Goal: Task Accomplishment & Management: Complete application form

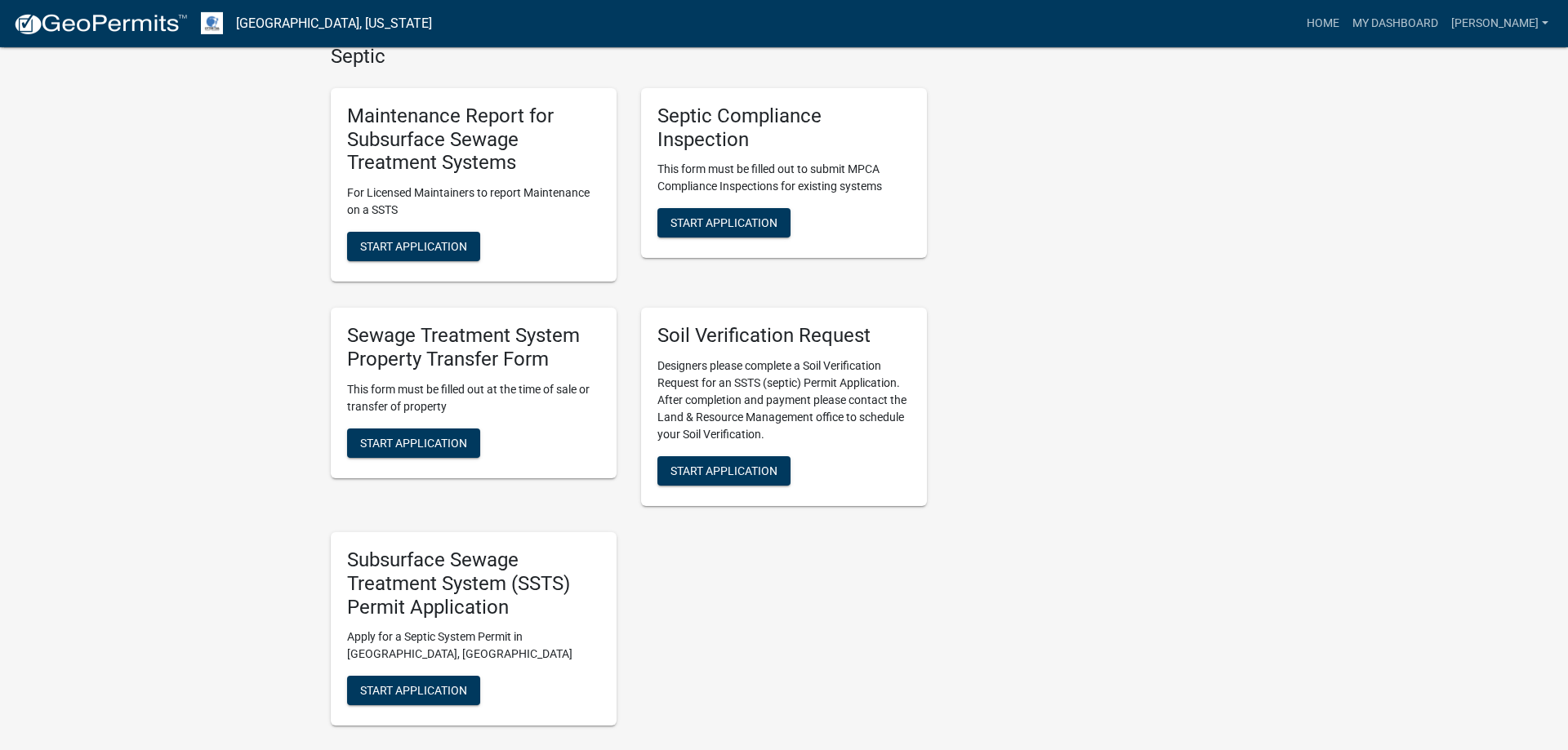
scroll to position [500, 0]
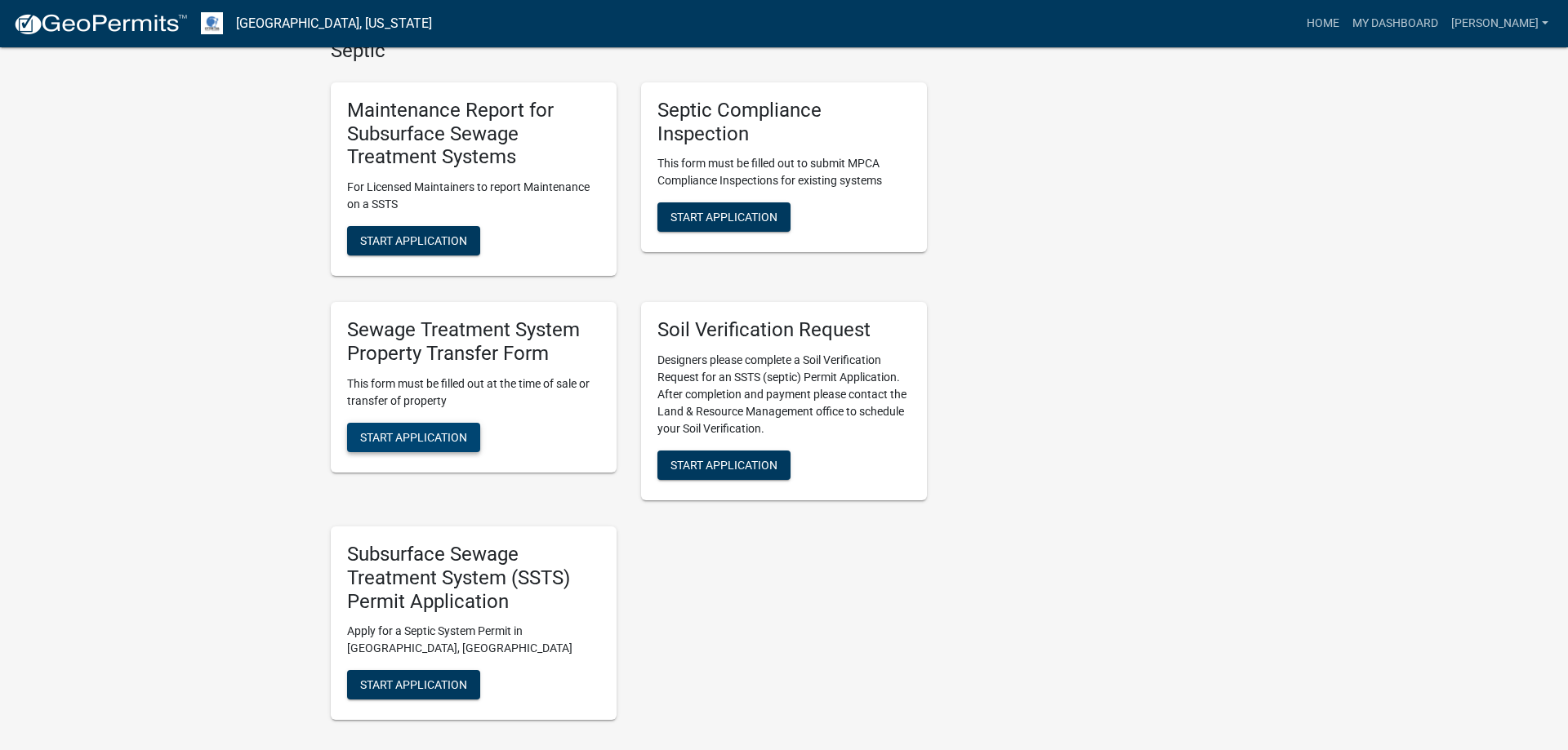
click at [400, 437] on span "Start Application" at bounding box center [413, 436] width 107 height 13
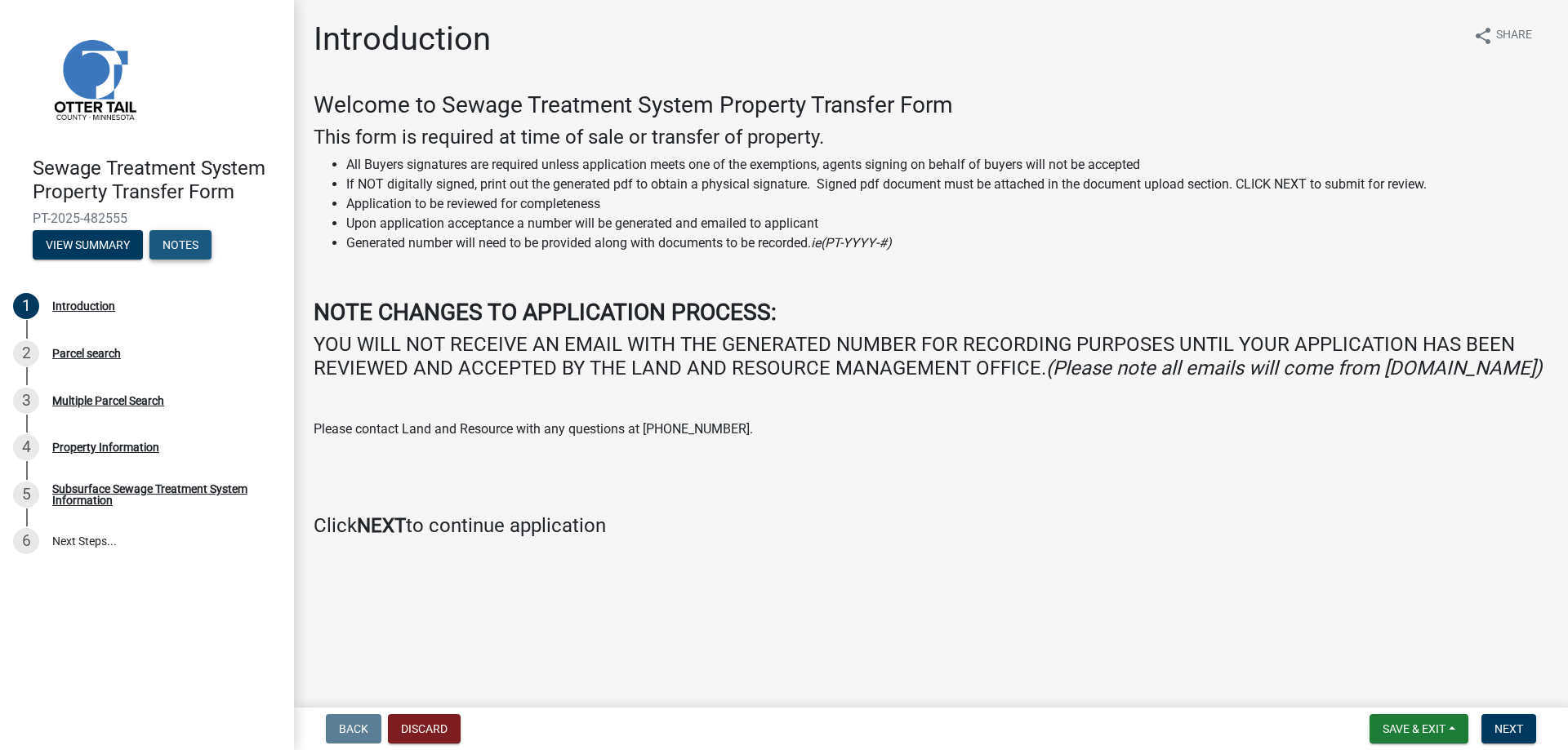
click at [174, 248] on button "Notes" at bounding box center [180, 245] width 62 height 30
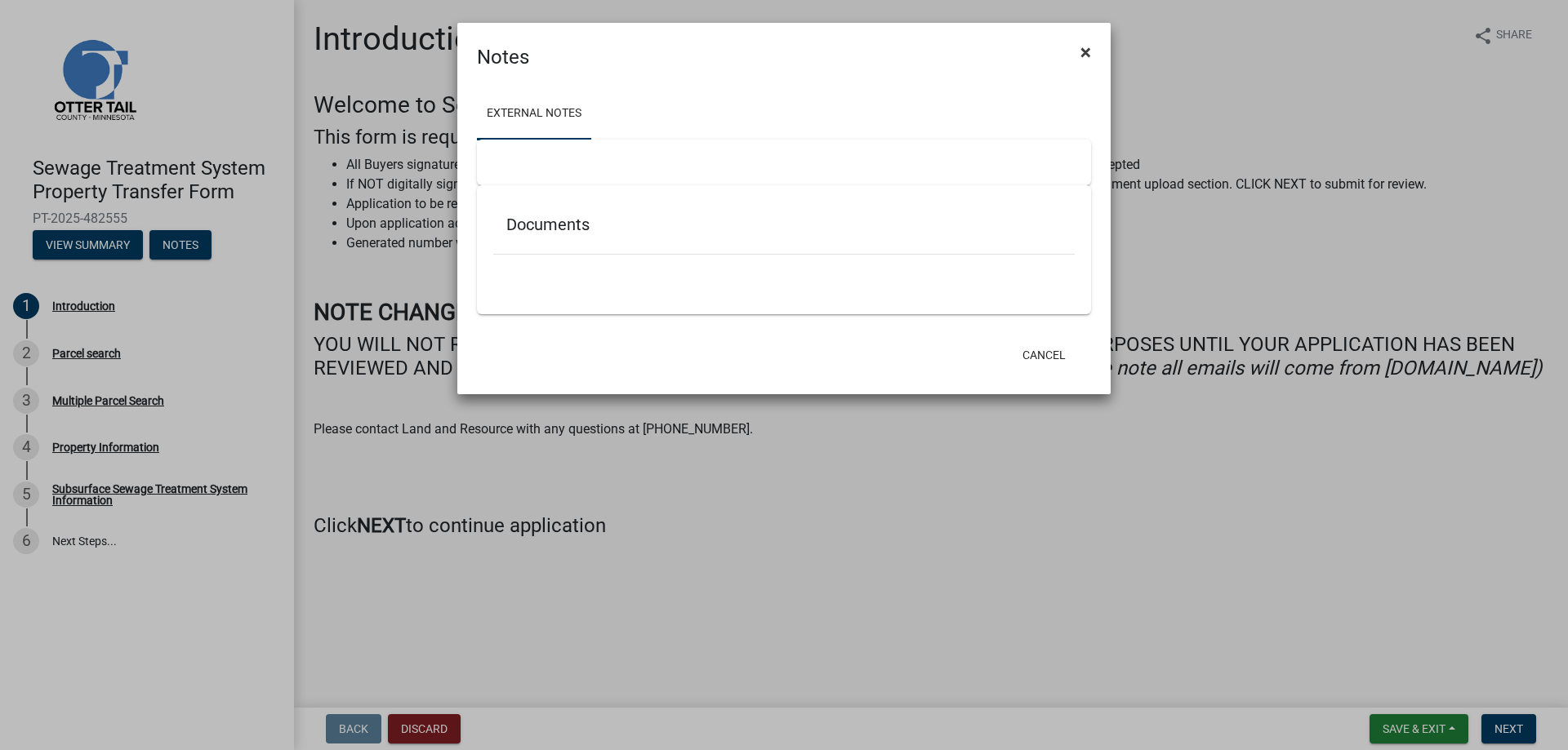
click at [1091, 49] on button "×" at bounding box center [1085, 52] width 37 height 46
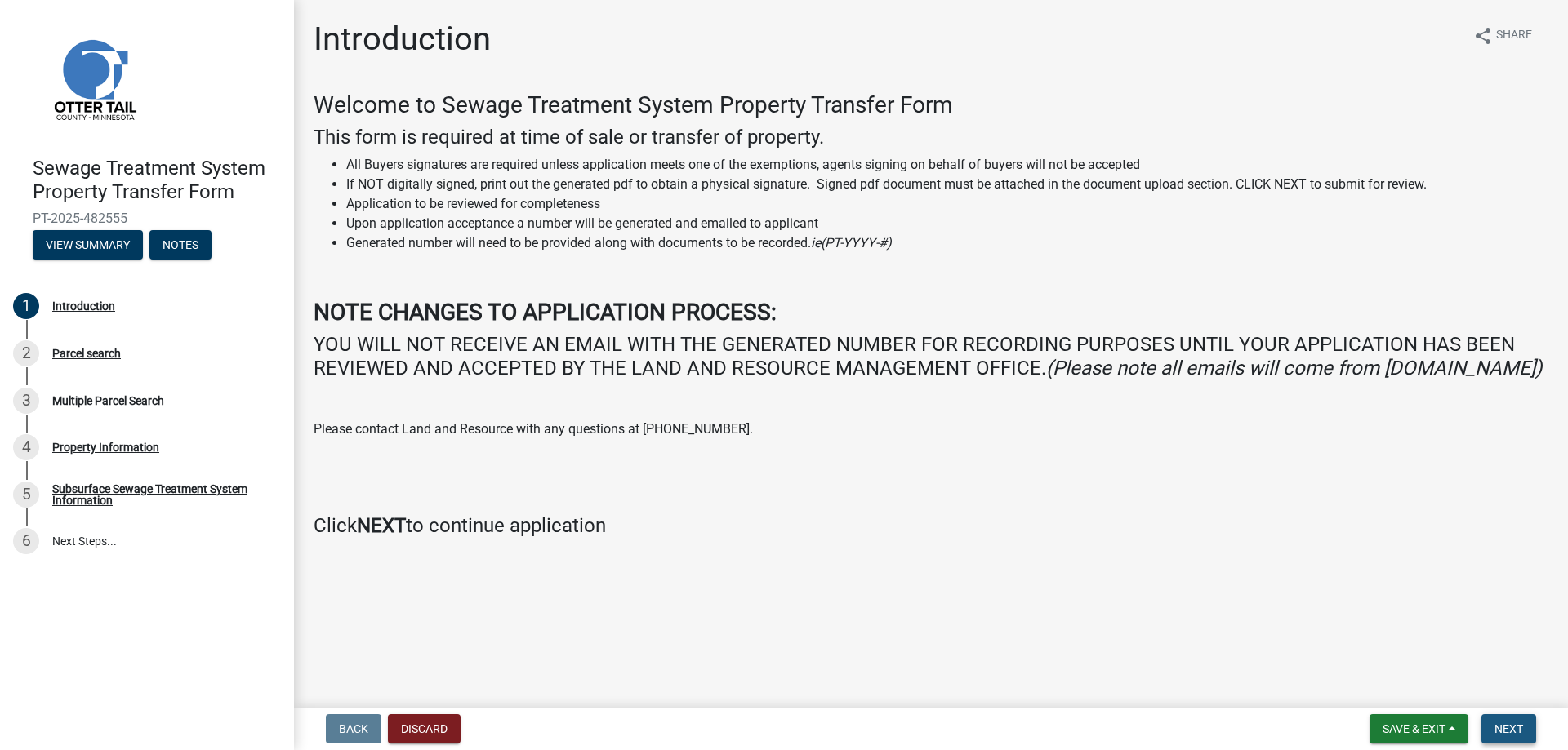
click at [1510, 730] on span "Next" at bounding box center [1508, 729] width 29 height 13
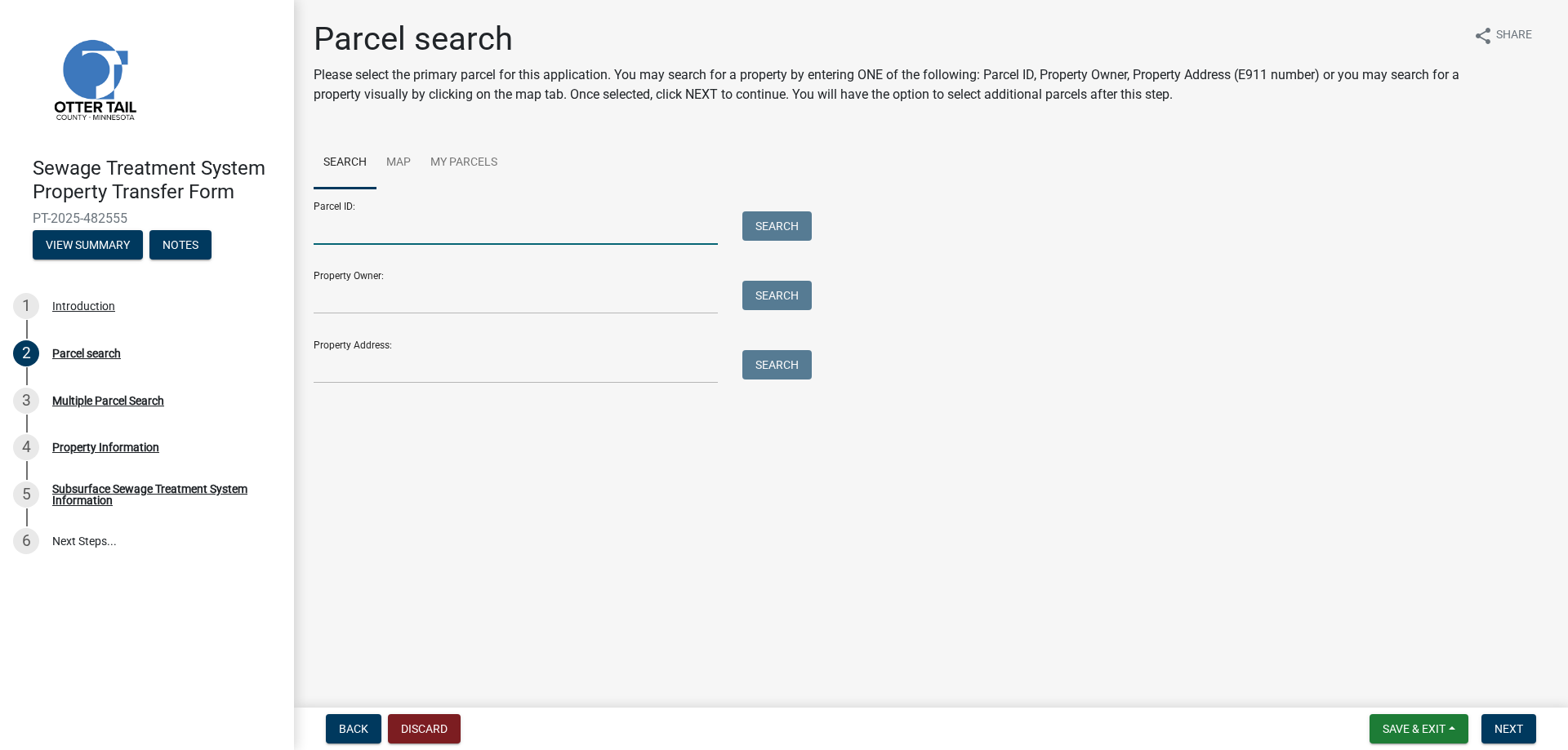
click at [330, 232] on input "Parcel ID:" at bounding box center [515, 228] width 404 height 33
click at [346, 234] on input "Parcel ID:" at bounding box center [515, 228] width 404 height 33
type input "1600099103400"
click at [395, 300] on input "Property Owner:" at bounding box center [515, 297] width 404 height 33
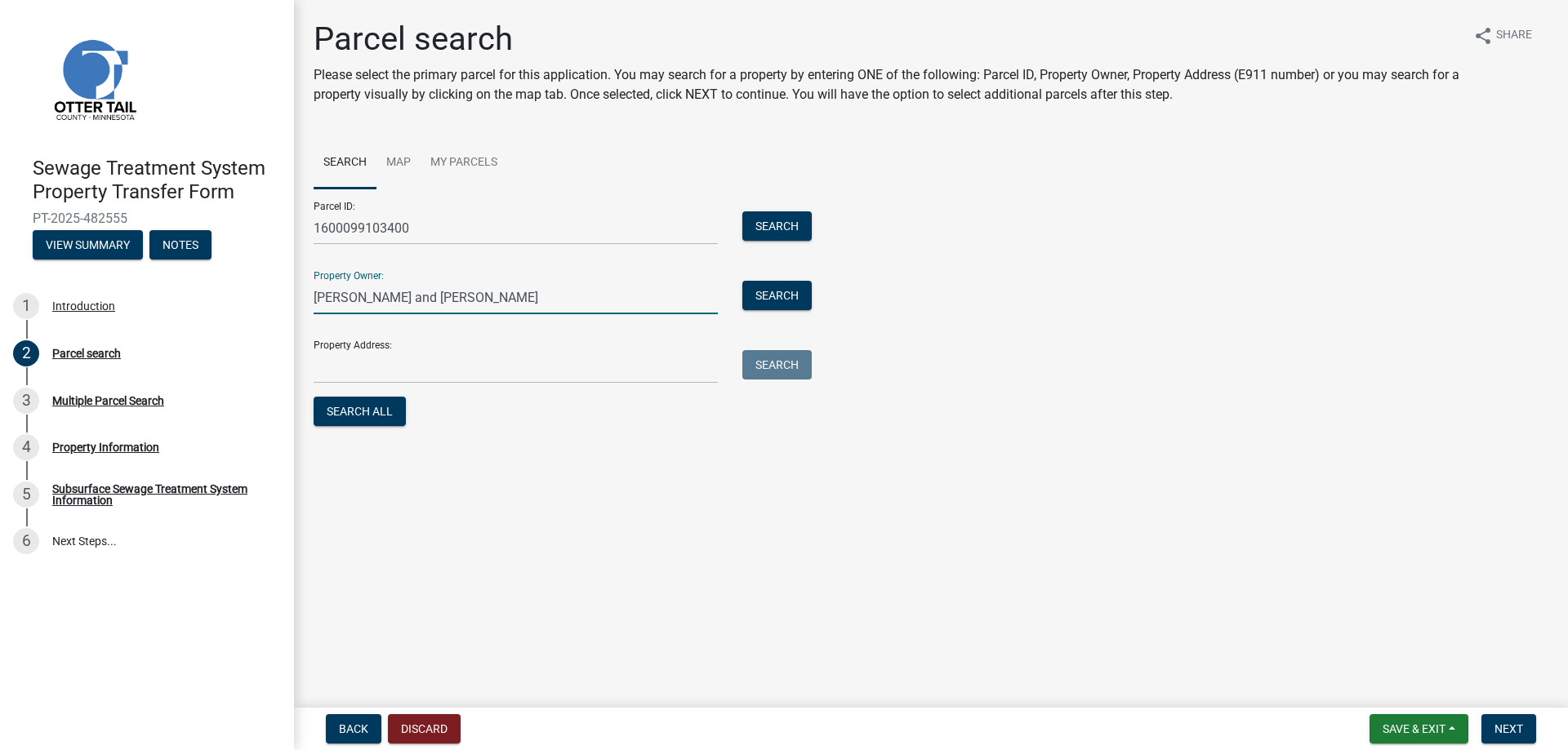
type input "Lary D. Espe and Nancy L. Espe"
click at [357, 363] on input "Property Address:" at bounding box center [515, 367] width 404 height 33
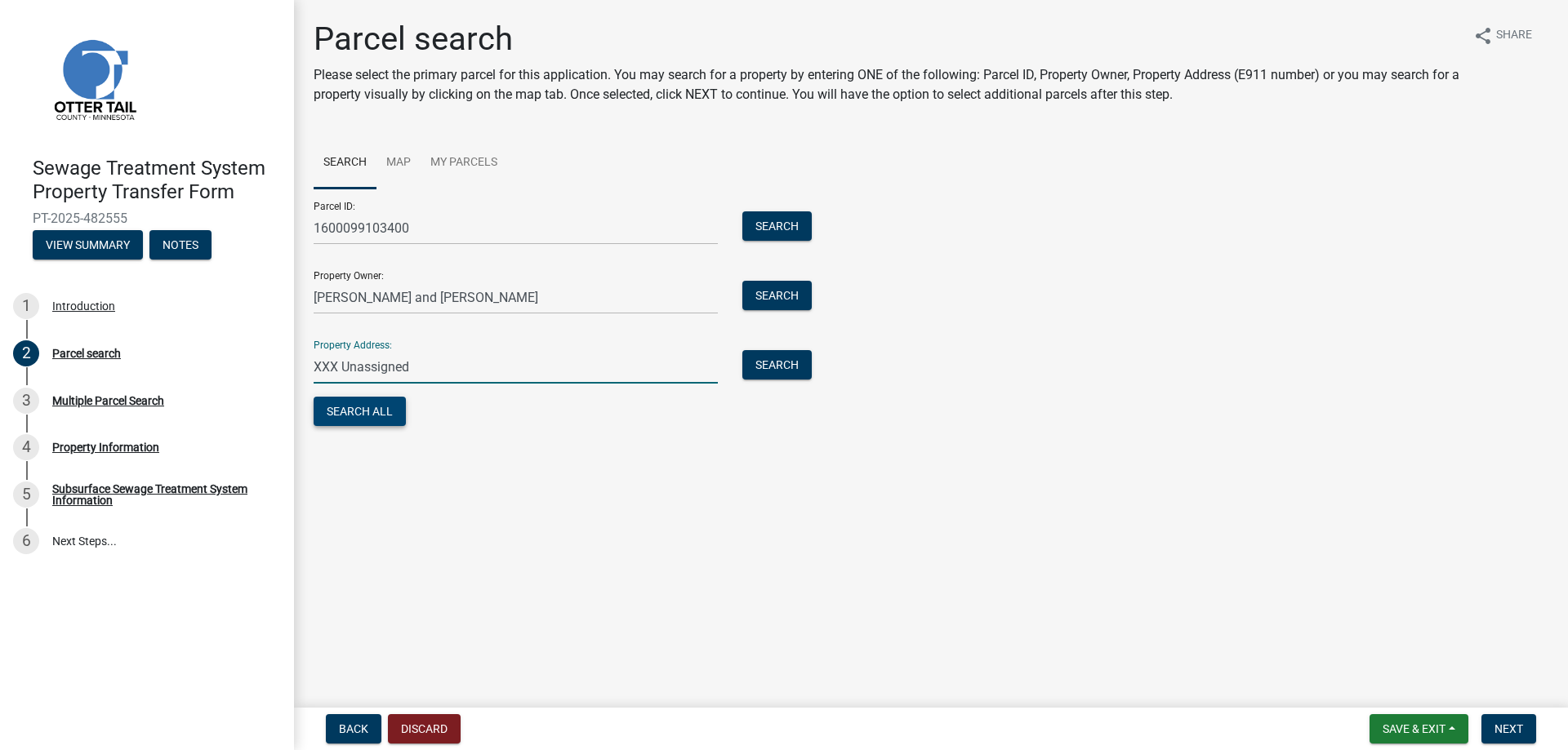
type input "XXX Unassigned"
click at [345, 412] on button "Search All" at bounding box center [360, 411] width 92 height 30
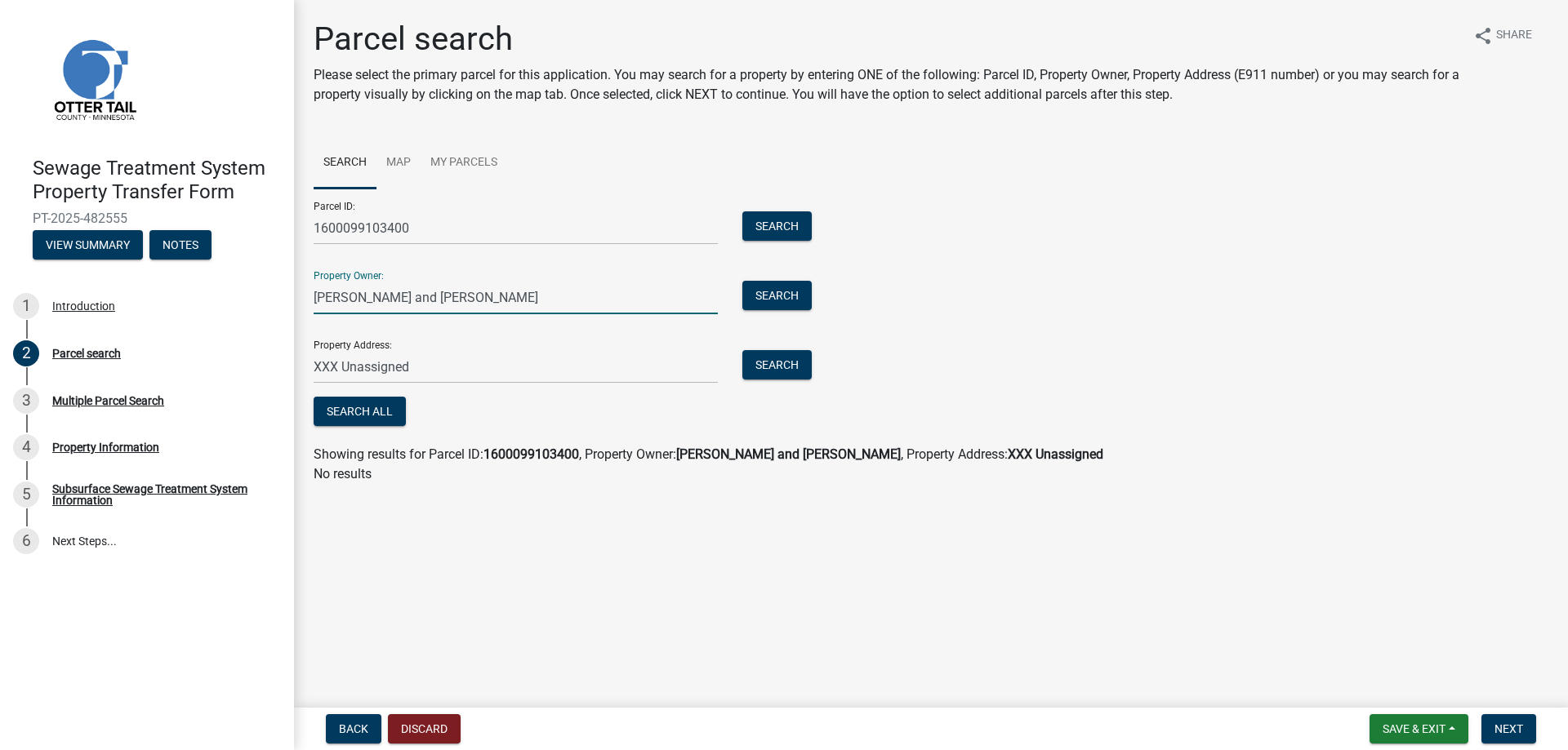
click at [335, 302] on input "Lary D. Espe and Nancy L. Espe" at bounding box center [515, 297] width 404 height 33
click at [333, 298] on input "Lary D. Espe and Nancy L. Espe" at bounding box center [515, 297] width 404 height 33
type input "Larry D. Espe and Nancy L. Espe"
click at [359, 409] on button "Search All" at bounding box center [360, 411] width 92 height 30
drag, startPoint x: 415, startPoint y: 365, endPoint x: 296, endPoint y: 373, distance: 119.3
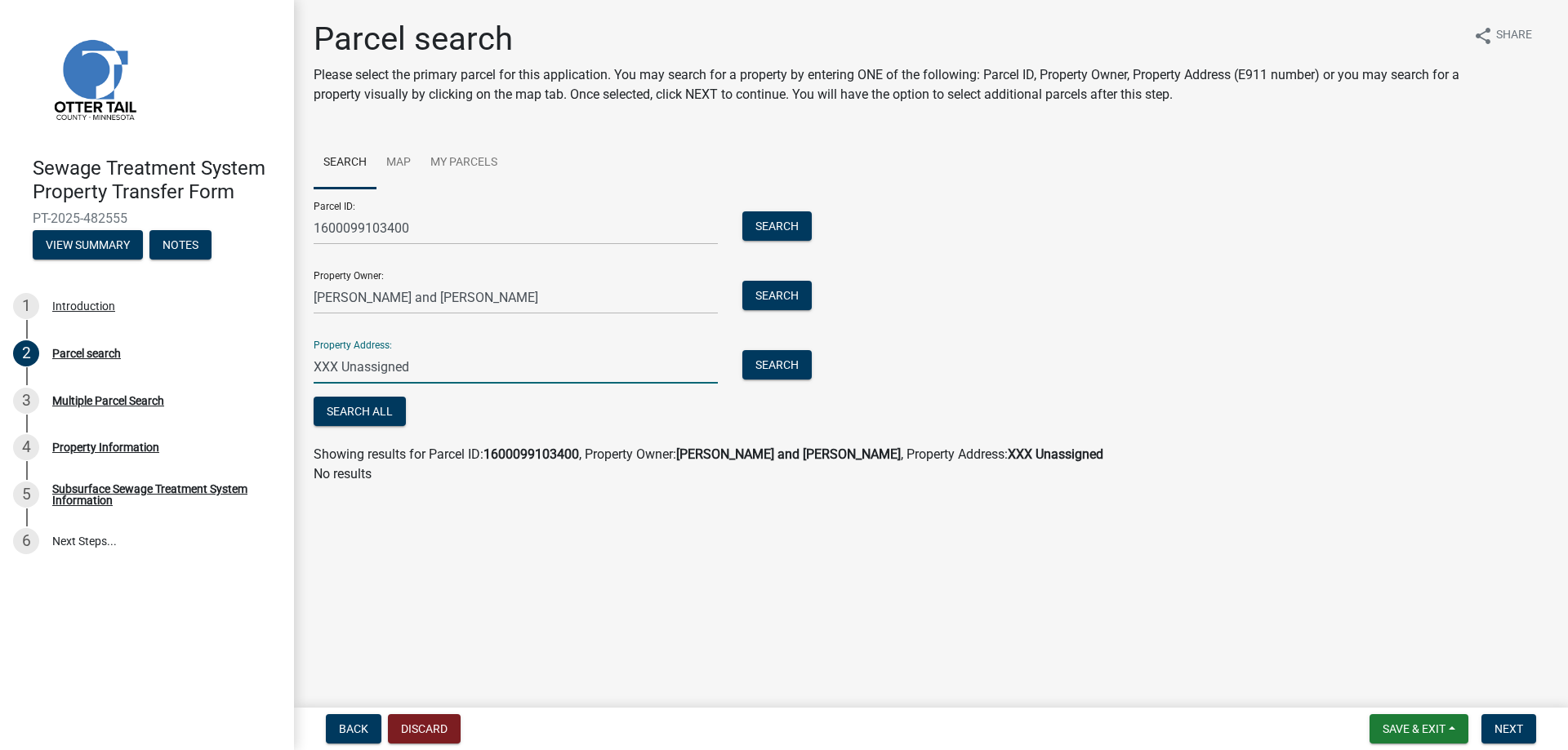
click at [314, 373] on input "XXX Unassigned" at bounding box center [515, 367] width 404 height 33
click at [783, 224] on button "Search" at bounding box center [776, 226] width 70 height 30
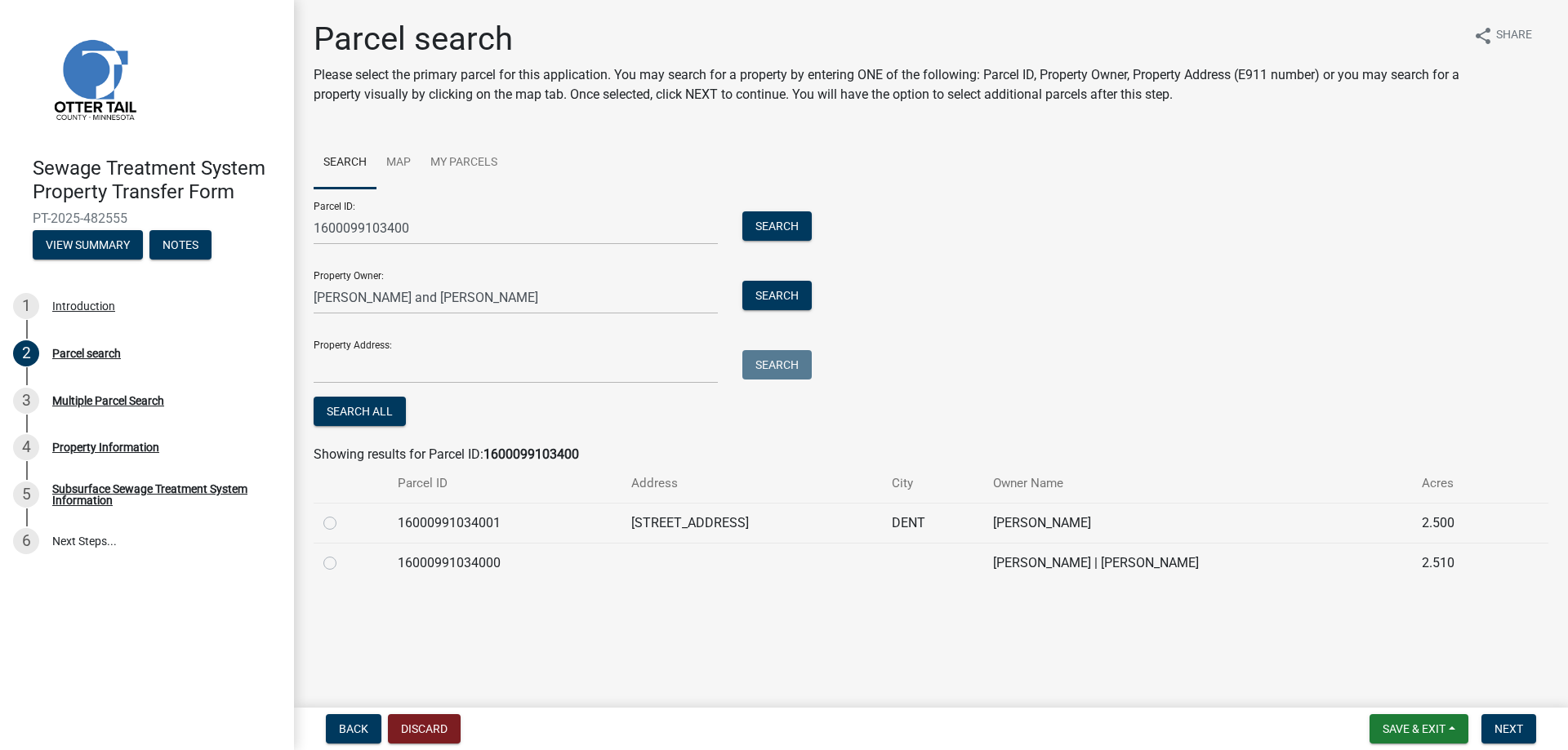
click at [343, 554] on label at bounding box center [343, 554] width 0 height 0
click at [343, 562] on input "radio" at bounding box center [348, 559] width 11 height 11
radio input "true"
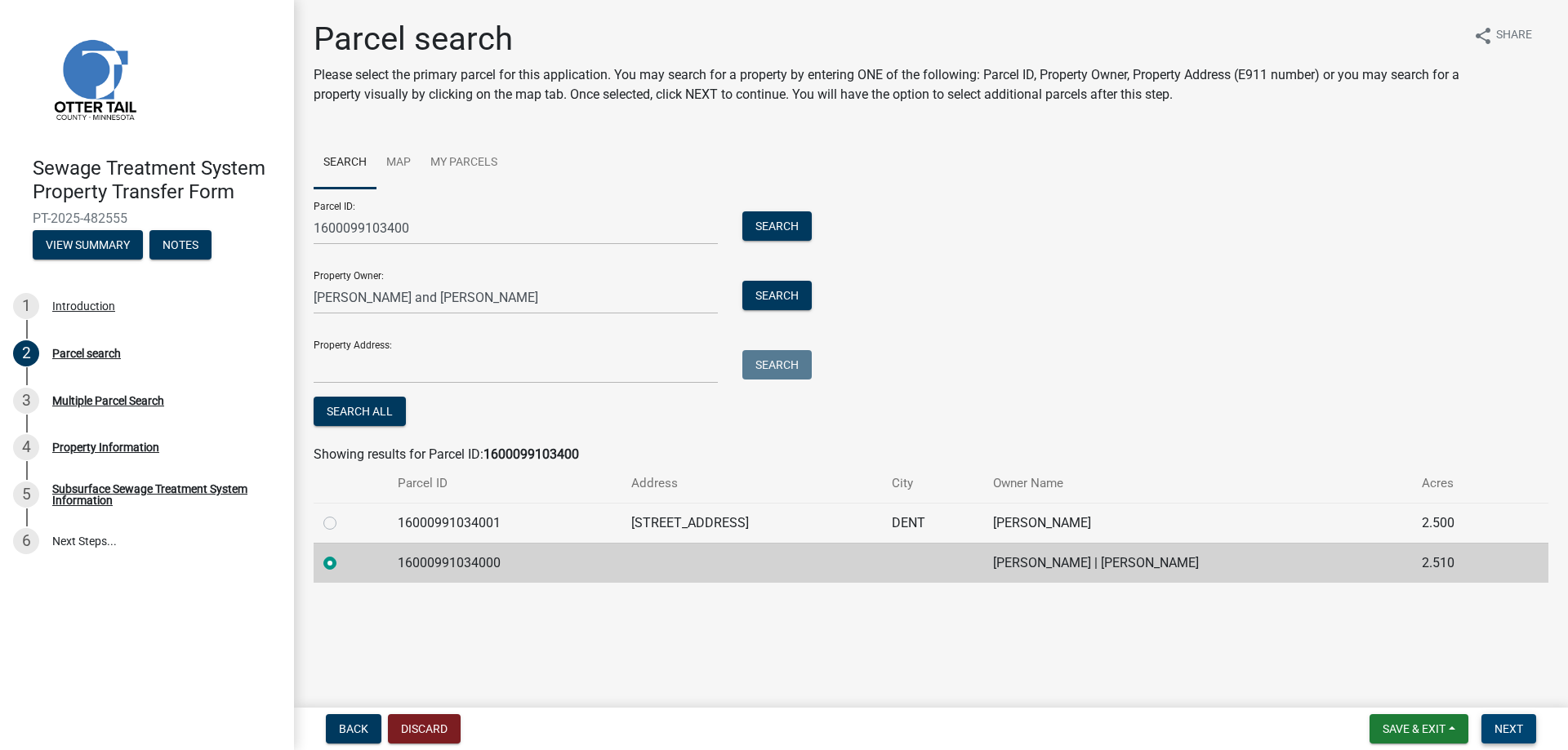
click at [1508, 731] on span "Next" at bounding box center [1508, 729] width 29 height 13
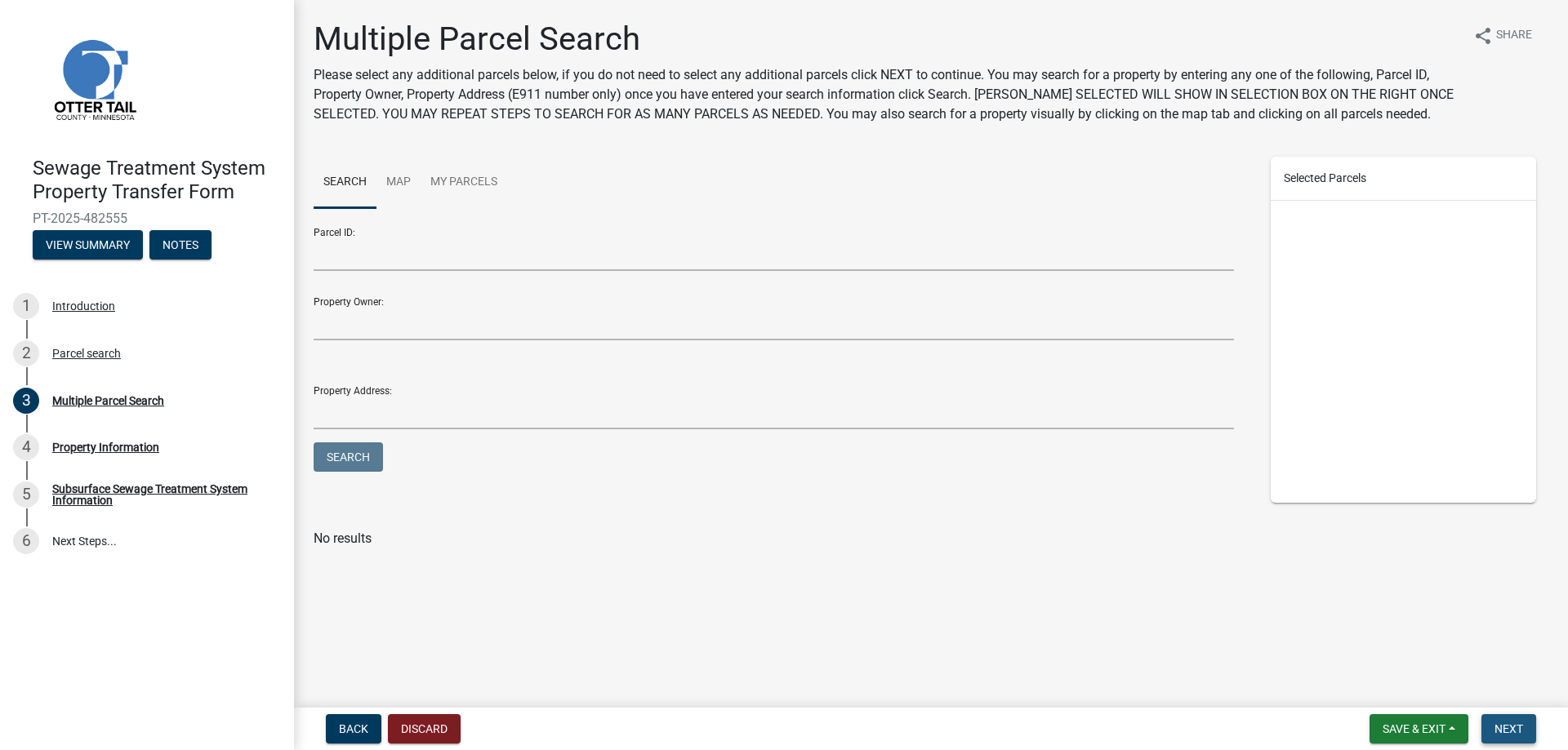
click at [1508, 731] on span "Next" at bounding box center [1508, 729] width 29 height 13
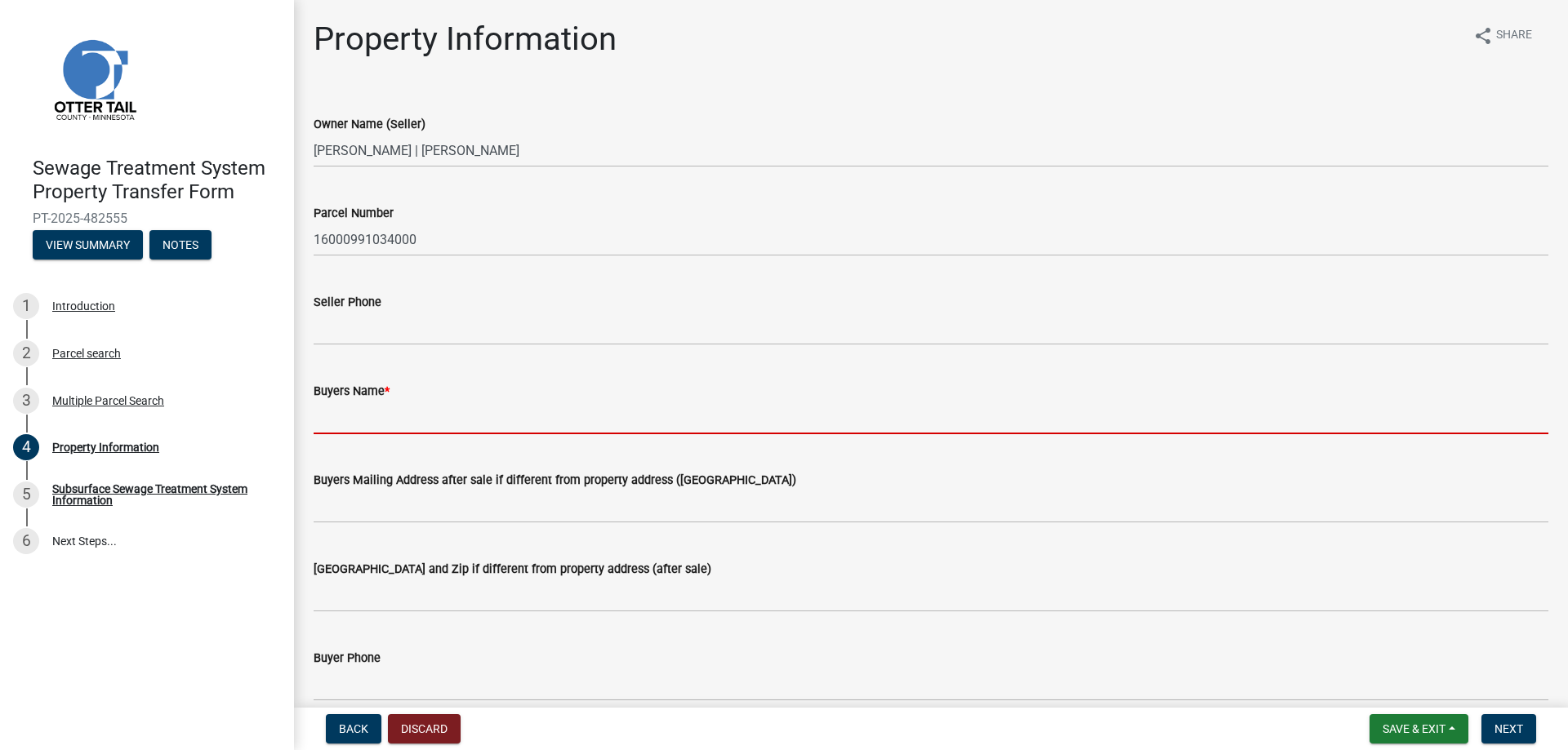
click at [324, 418] on input "Buyers Name *" at bounding box center [931, 417] width 1235 height 33
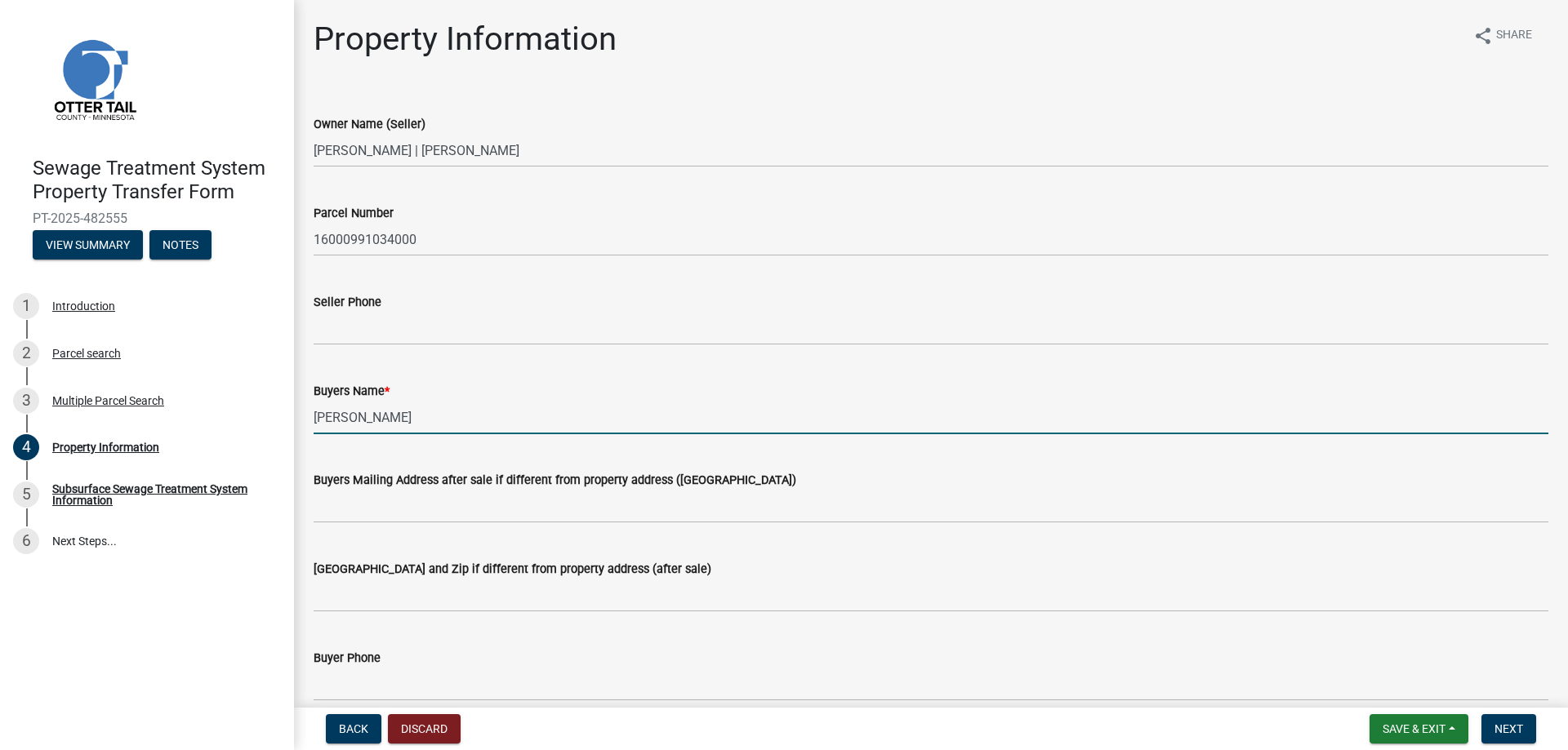
type input "[PERSON_NAME]"
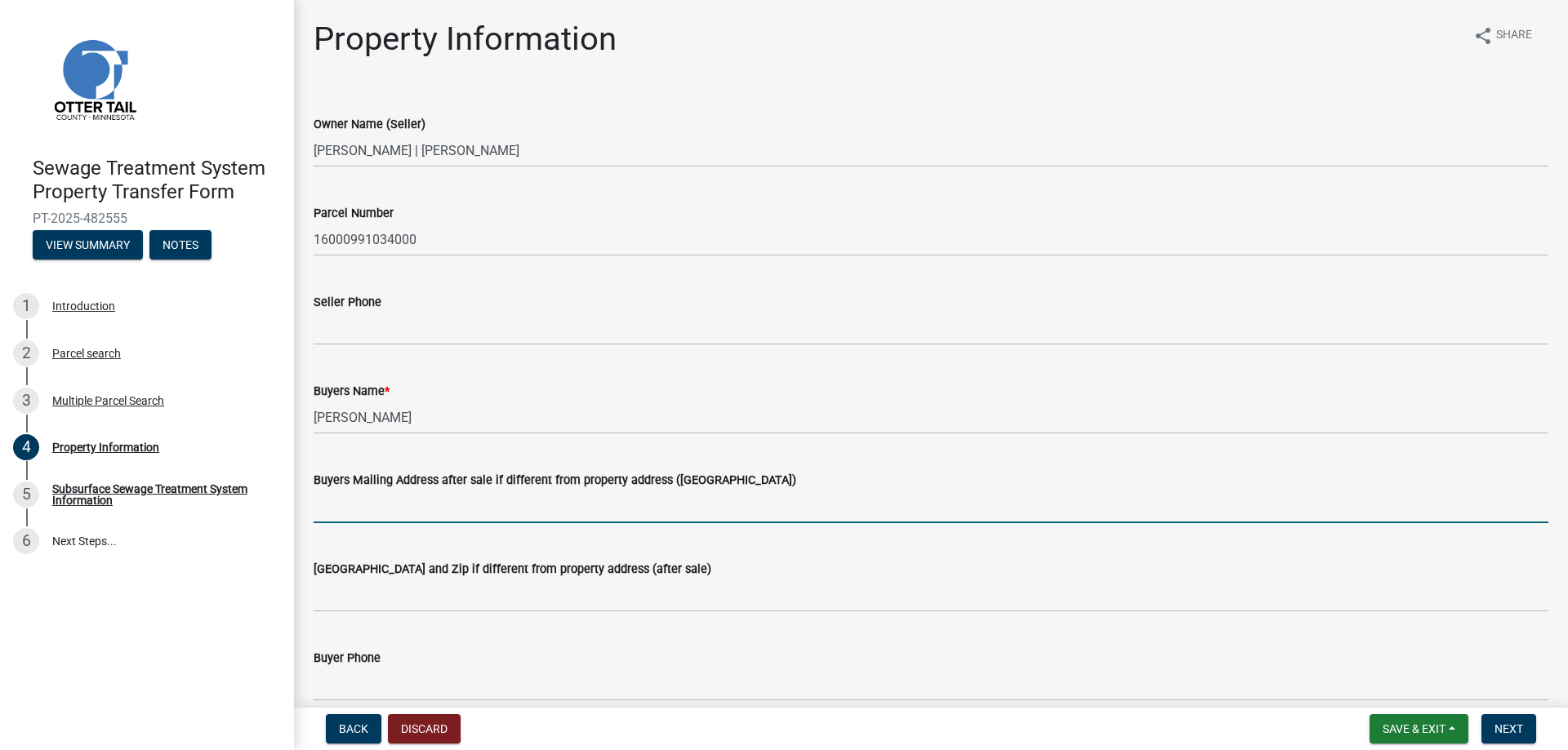
click at [331, 511] on input "Buyers Mailing Address after sale if different from property address ([GEOGRAPH…" at bounding box center [931, 506] width 1235 height 33
click at [332, 512] on input "Buyers Mailing Address after sale if different from property address ([GEOGRAPH…" at bounding box center [931, 506] width 1235 height 33
type input "[STREET_ADDRESS]"
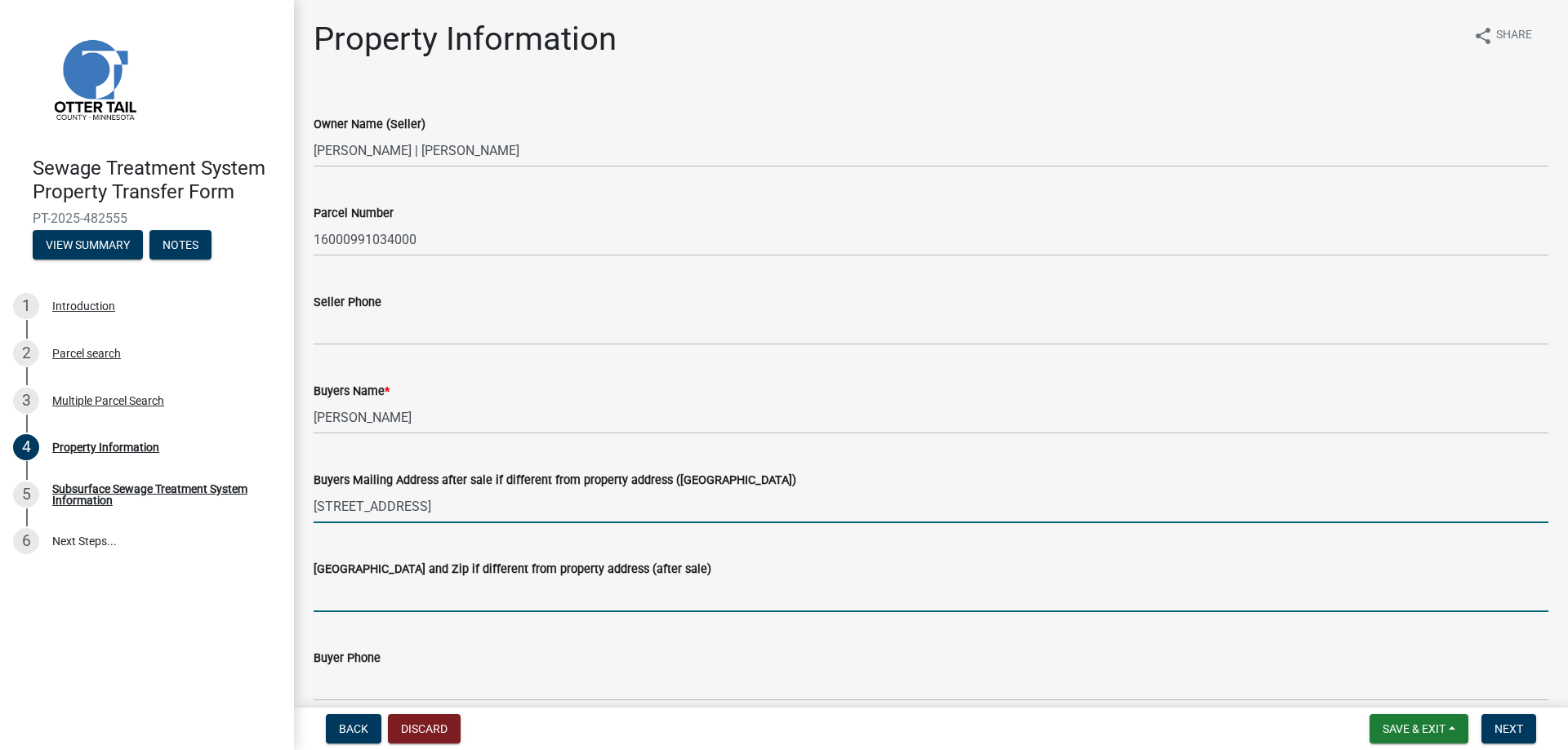
click at [320, 604] on input "[GEOGRAPHIC_DATA] and Zip if different from property address (after sale)" at bounding box center [931, 595] width 1235 height 33
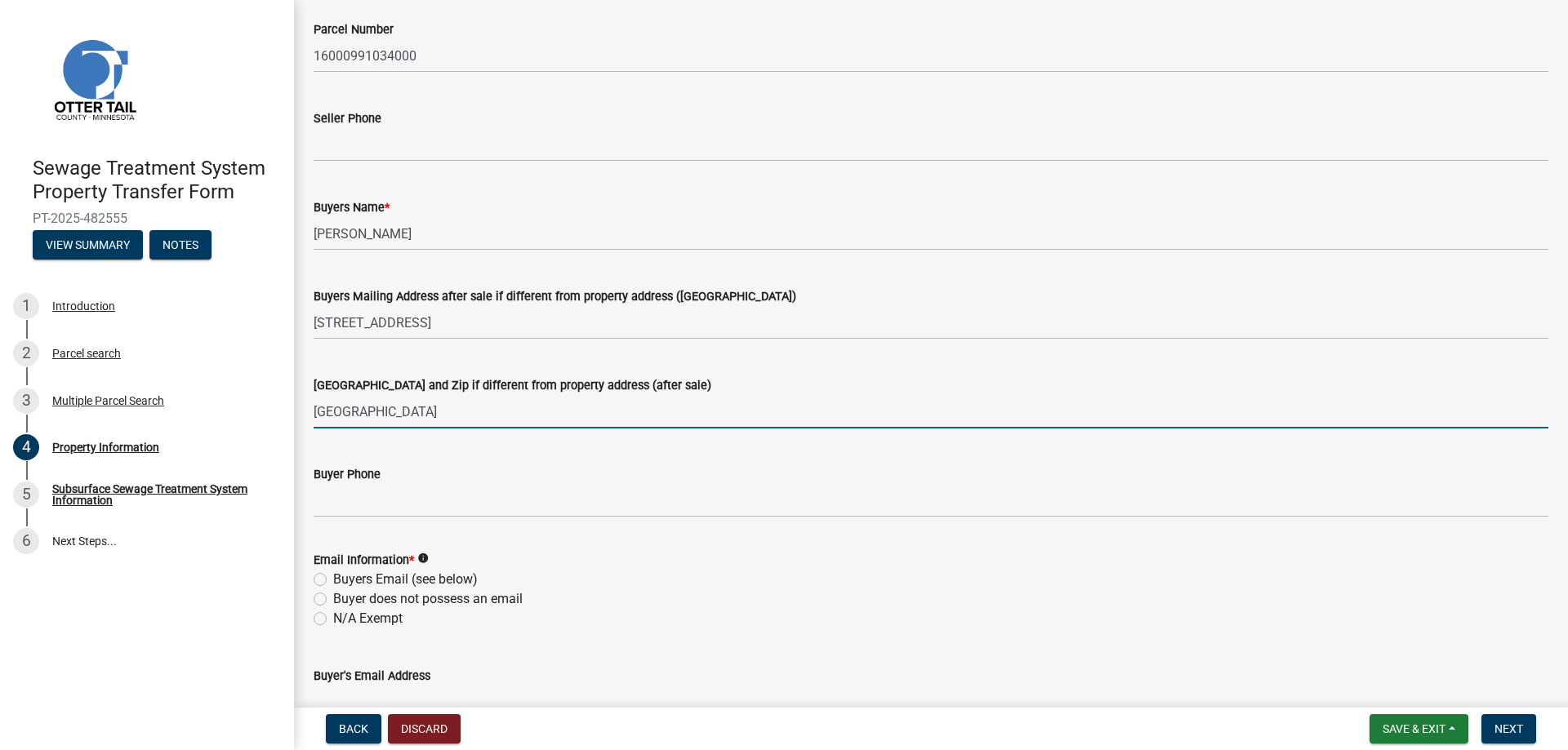
scroll to position [186, 0]
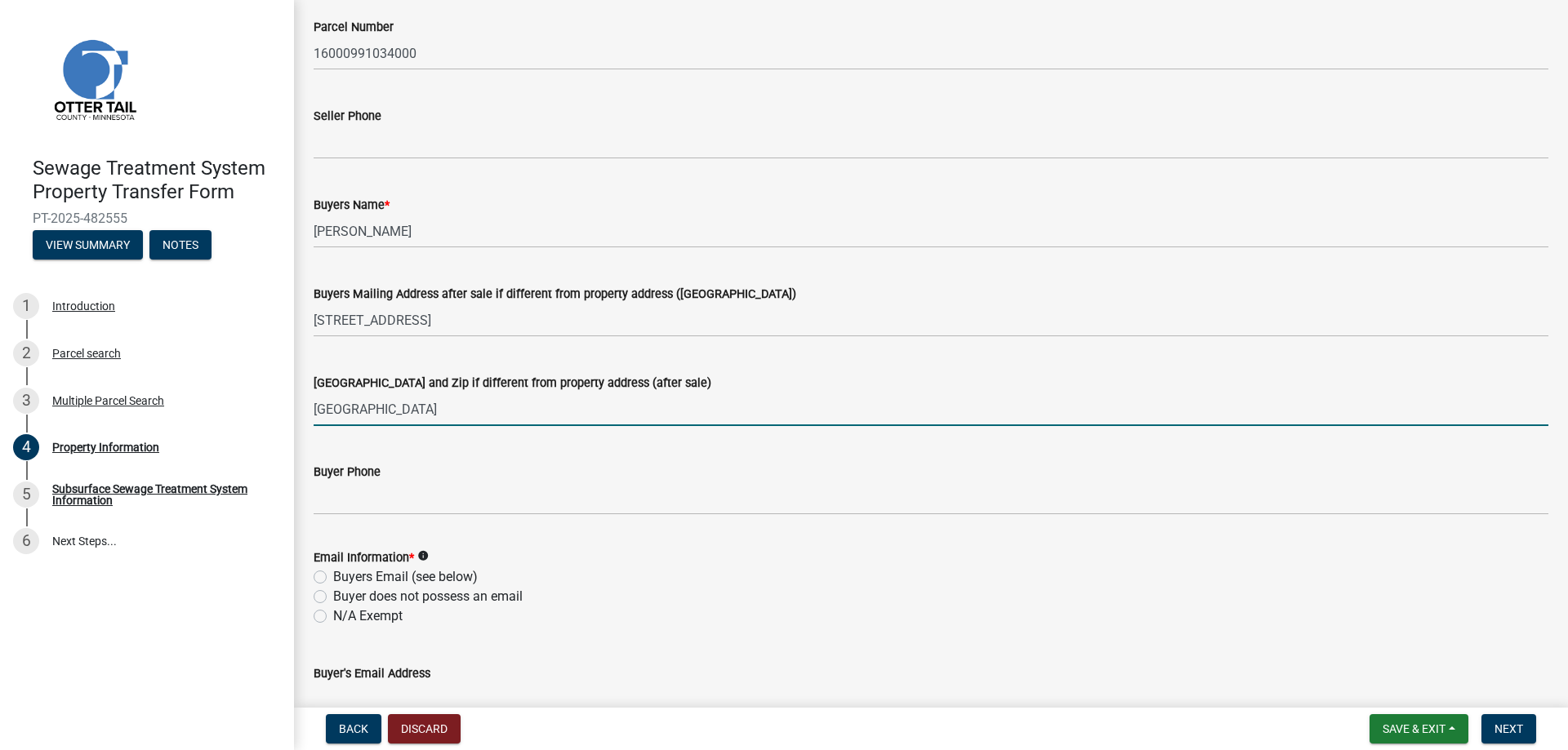
type input "[GEOGRAPHIC_DATA]"
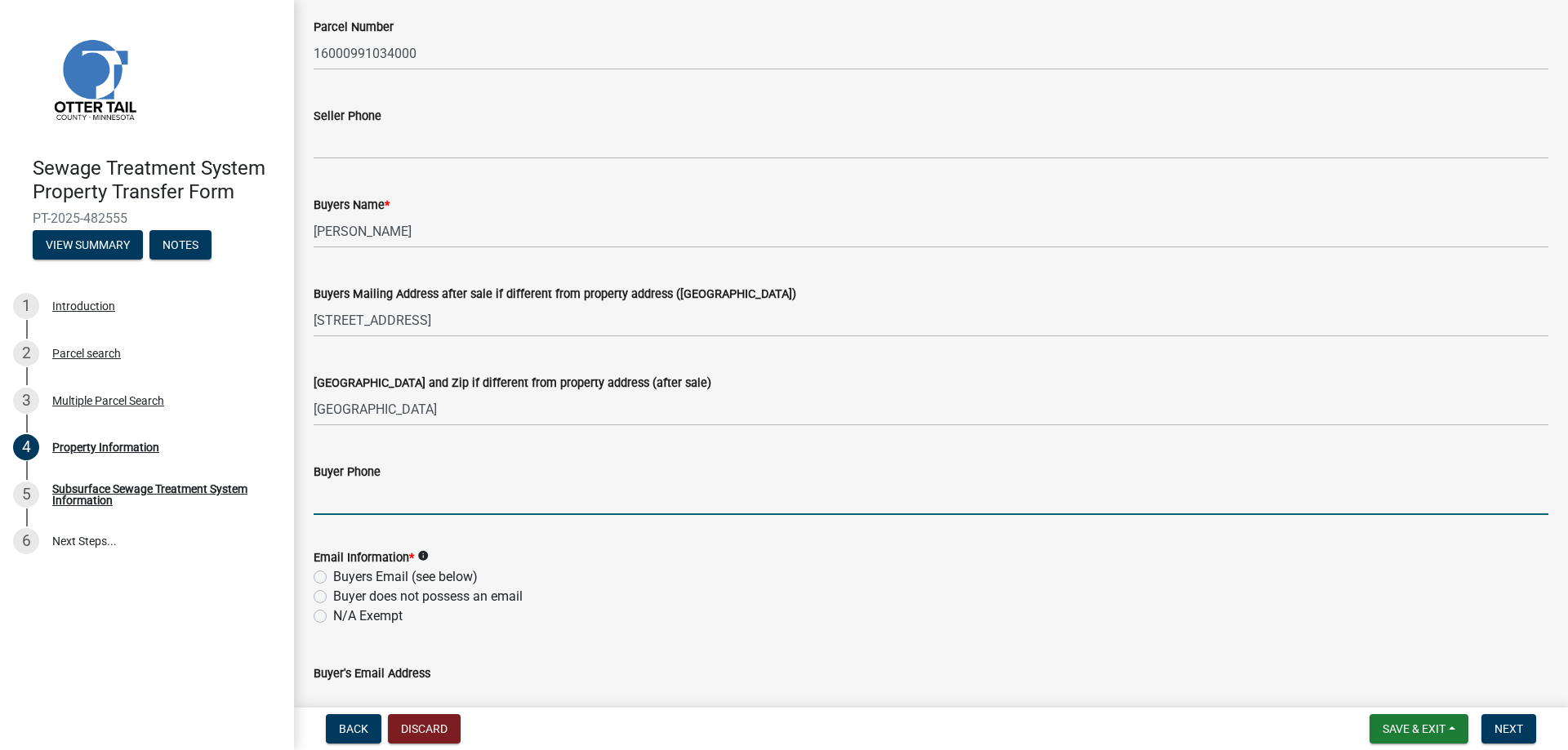
click at [338, 502] on input "Buyer Phone" at bounding box center [931, 498] width 1235 height 33
type input "6128022765"
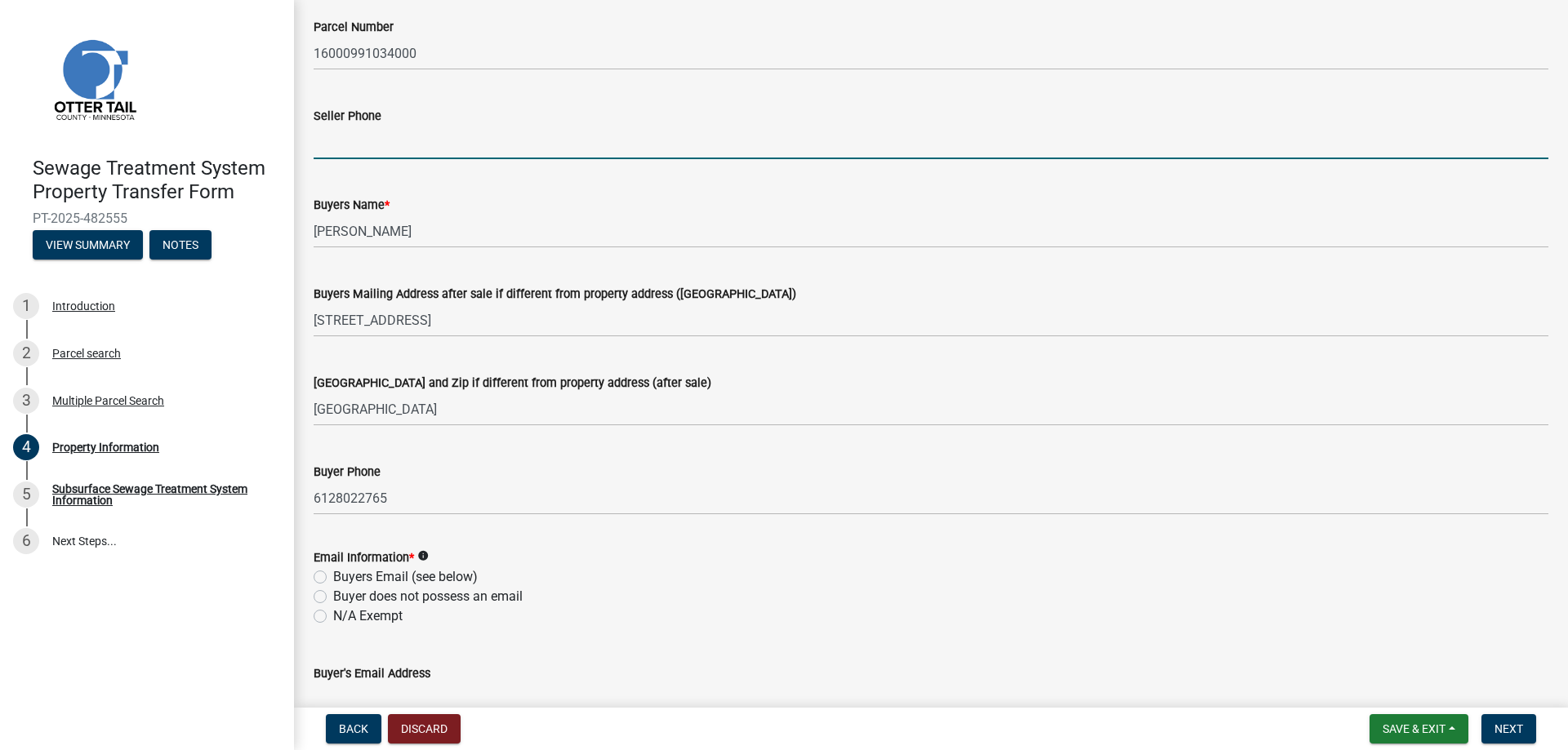
click at [343, 150] on input "Seller Phone" at bounding box center [931, 142] width 1235 height 33
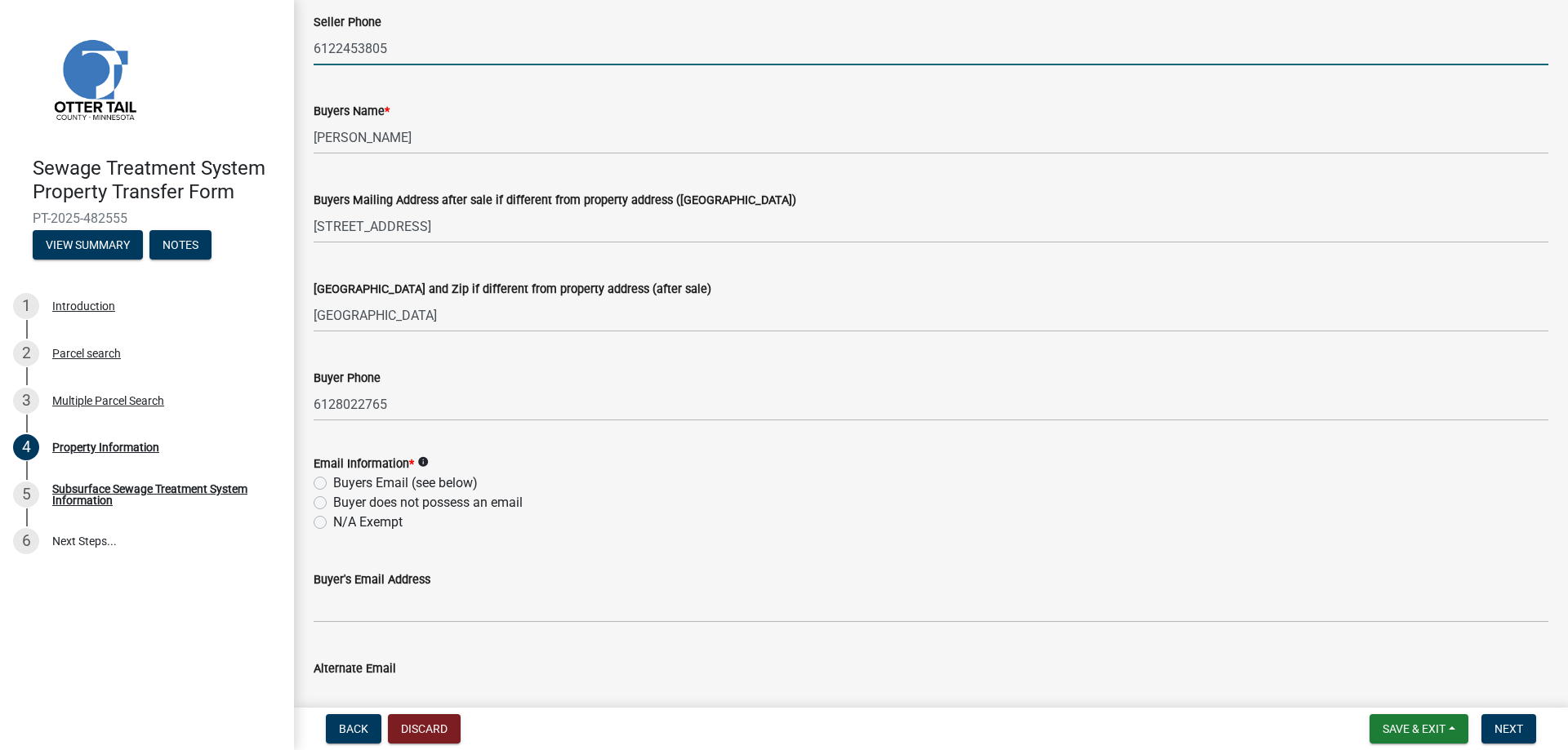
scroll to position [372, 0]
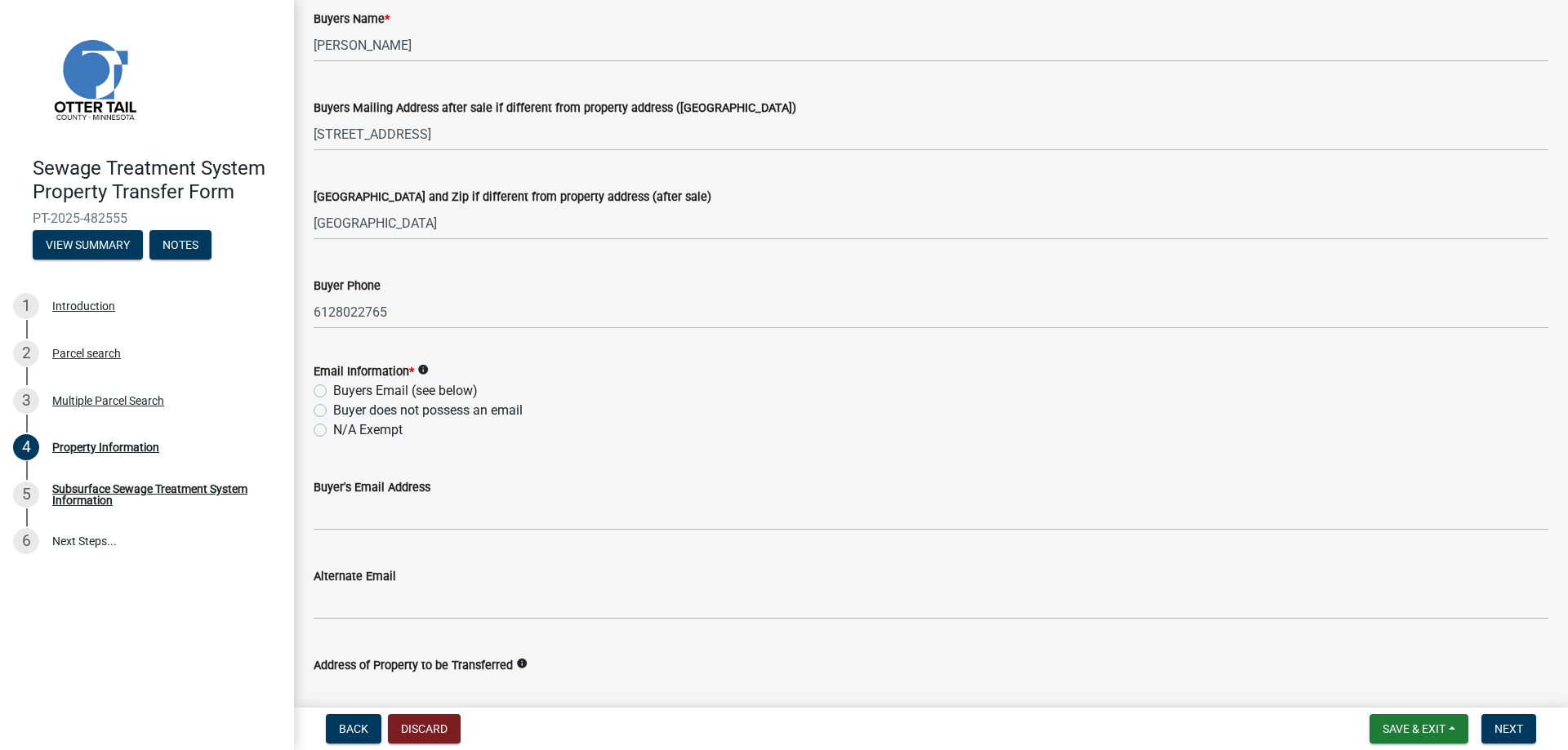
type input "6122453805"
click at [333, 386] on label "Buyers Email (see below)" at bounding box center [406, 391] width 145 height 20
click at [333, 386] on input "Buyers Email (see below)" at bounding box center [339, 387] width 11 height 11
radio input "true"
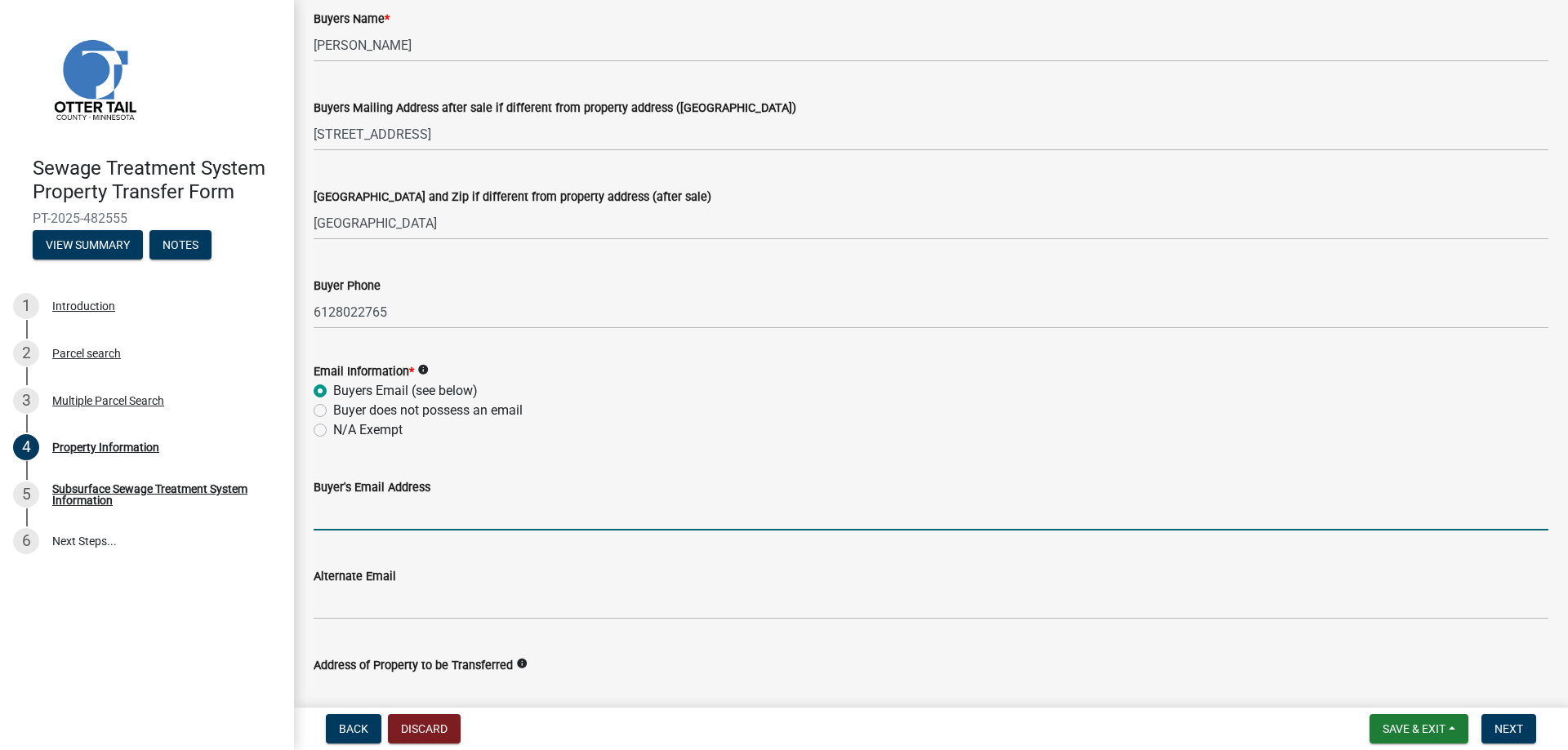
click at [333, 511] on input "Buyer's Email Address" at bounding box center [931, 513] width 1235 height 33
click at [351, 513] on input "Buyer's Email Address" at bounding box center [931, 513] width 1235 height 33
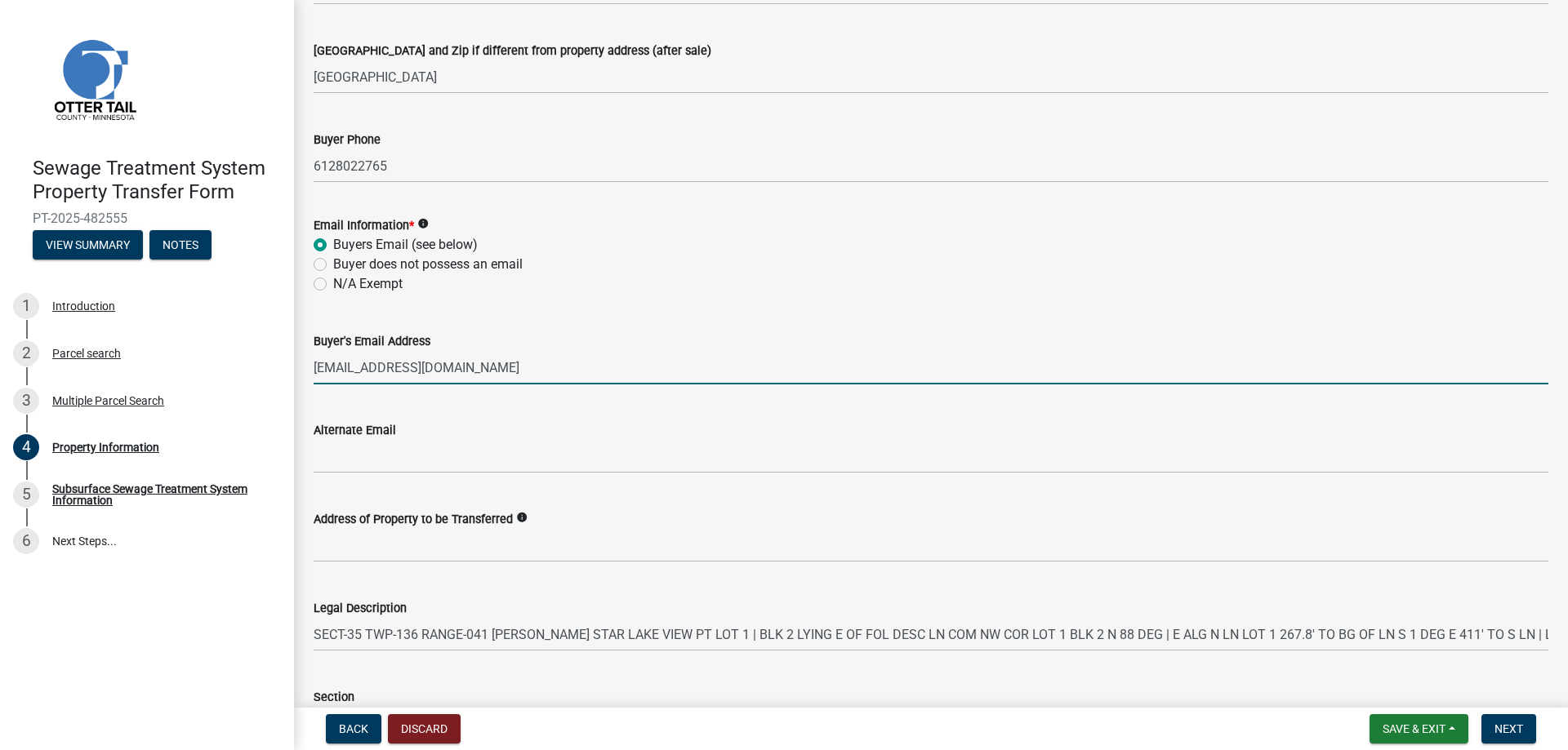
scroll to position [558, 0]
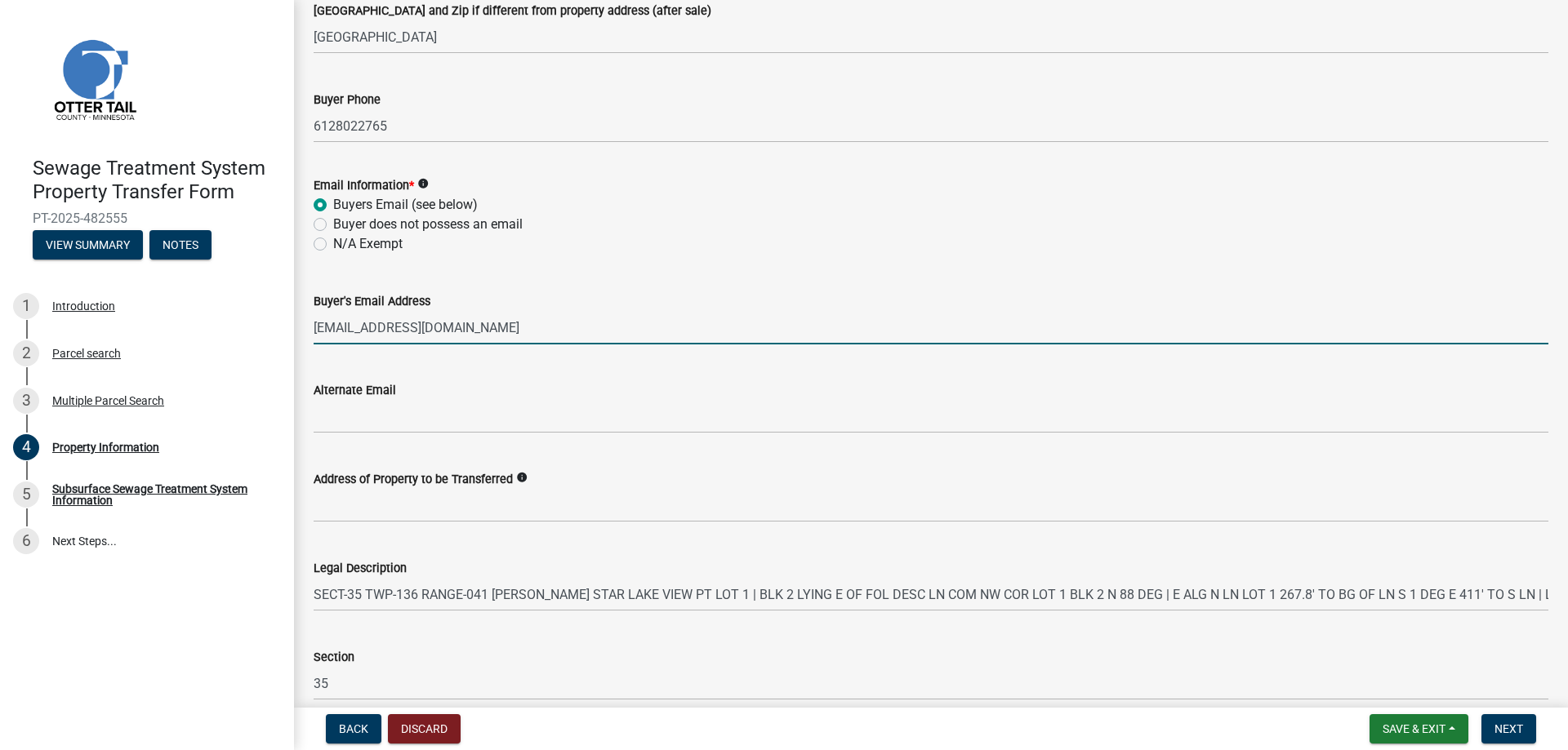
type input "[EMAIL_ADDRESS][DOMAIN_NAME]"
click at [528, 479] on icon "info" at bounding box center [521, 477] width 12 height 12
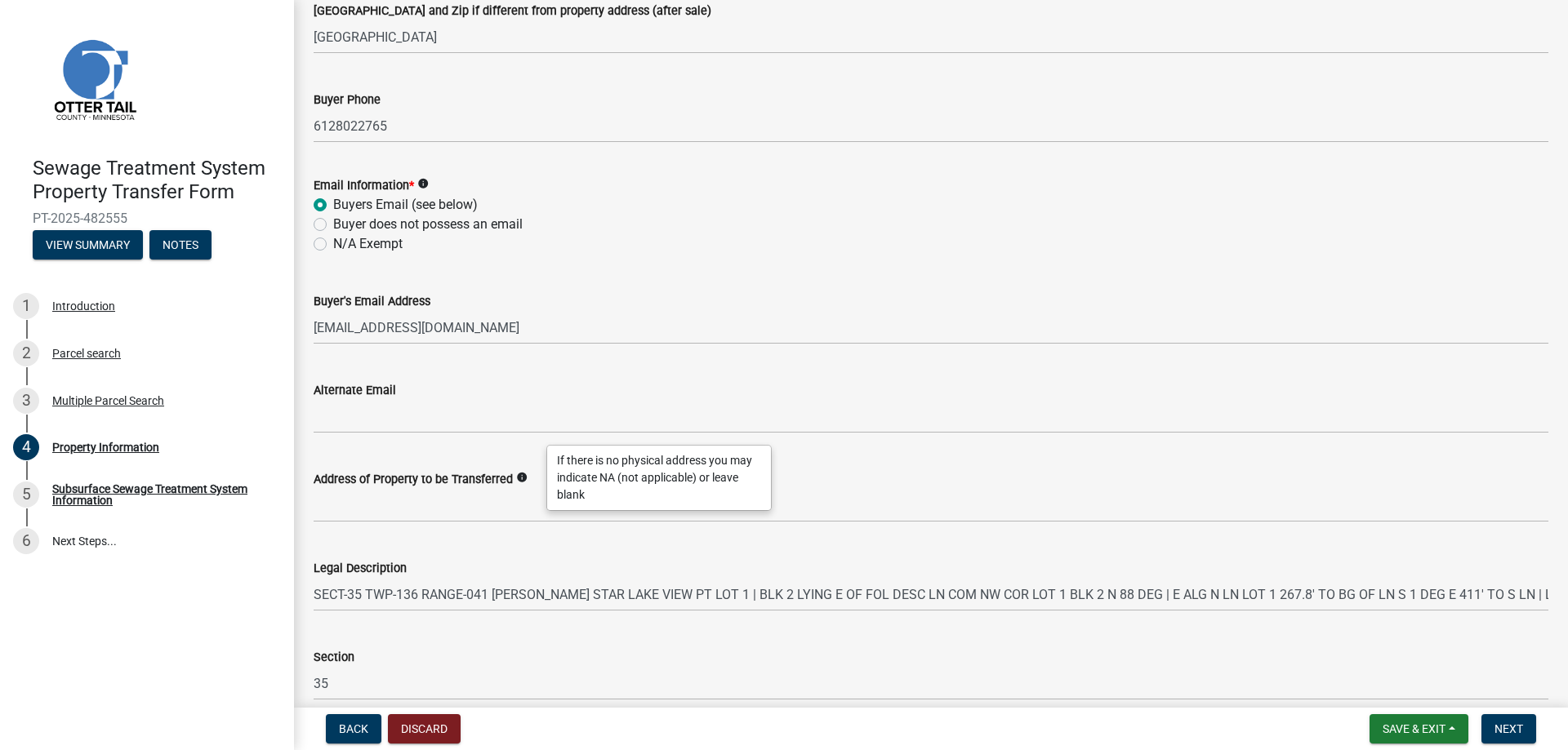
click at [528, 479] on icon "info" at bounding box center [521, 477] width 12 height 12
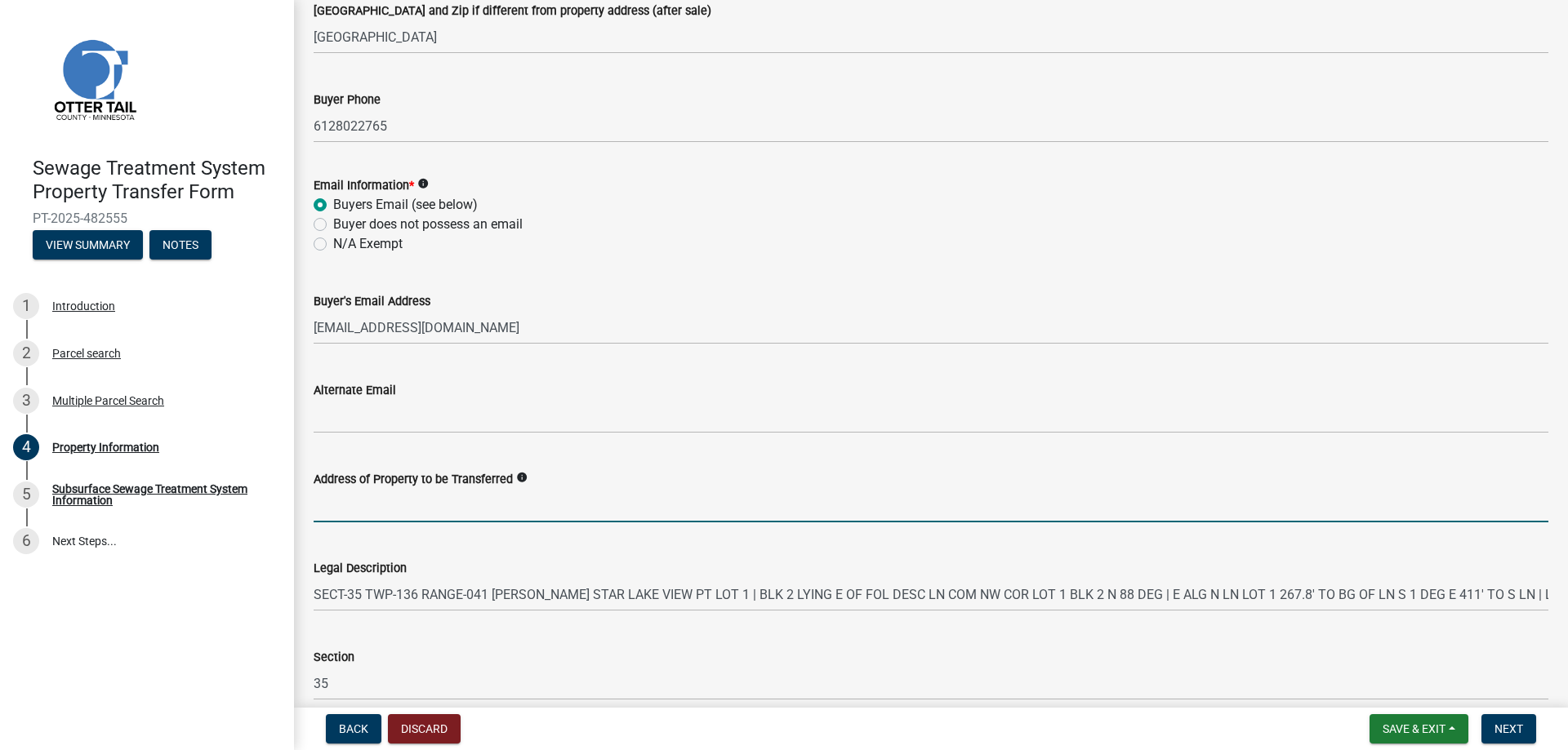
click at [322, 511] on input "Address of Property to be Transferred" at bounding box center [931, 505] width 1235 height 33
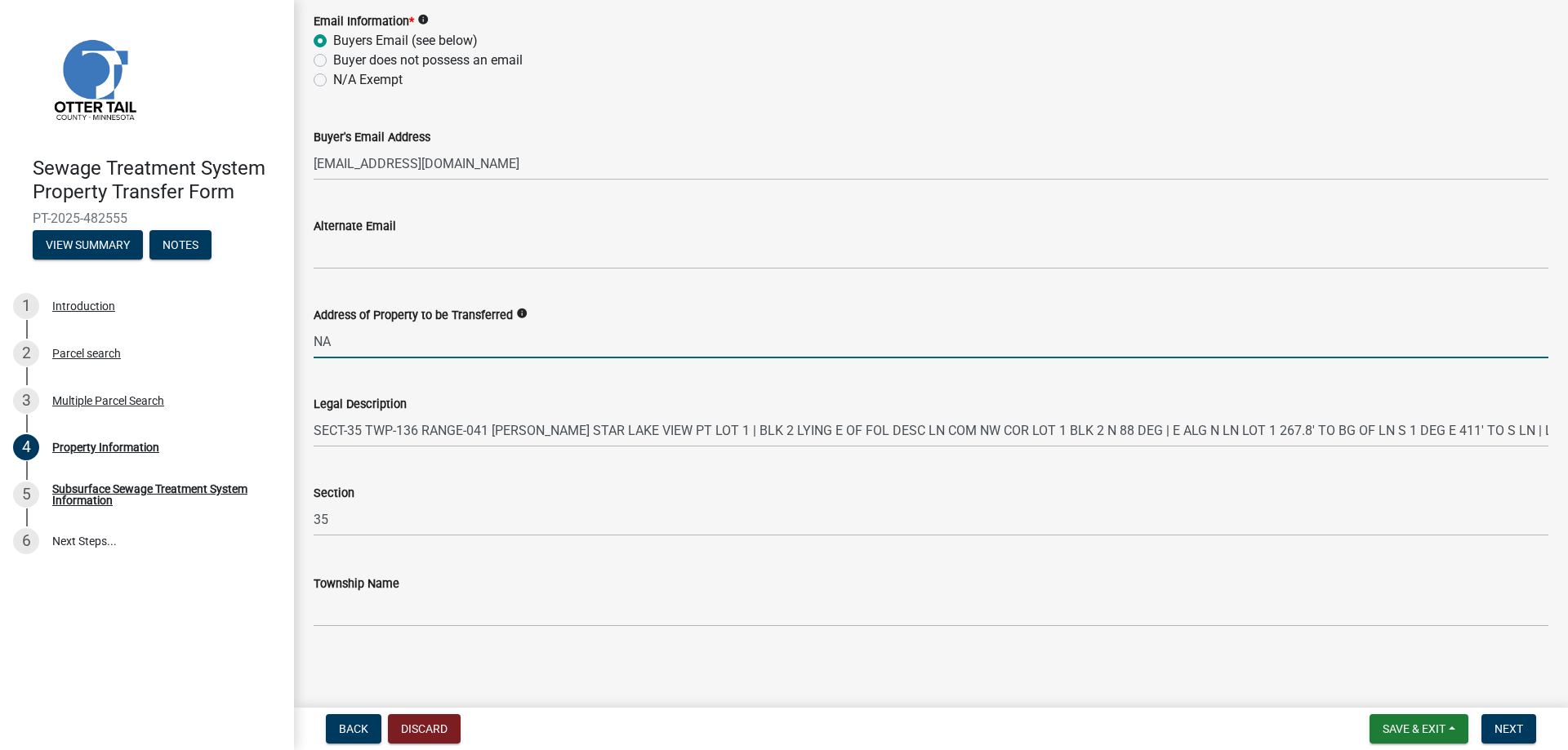
scroll to position [725, 0]
type input "NA"
click at [1502, 731] on span "Next" at bounding box center [1508, 729] width 29 height 13
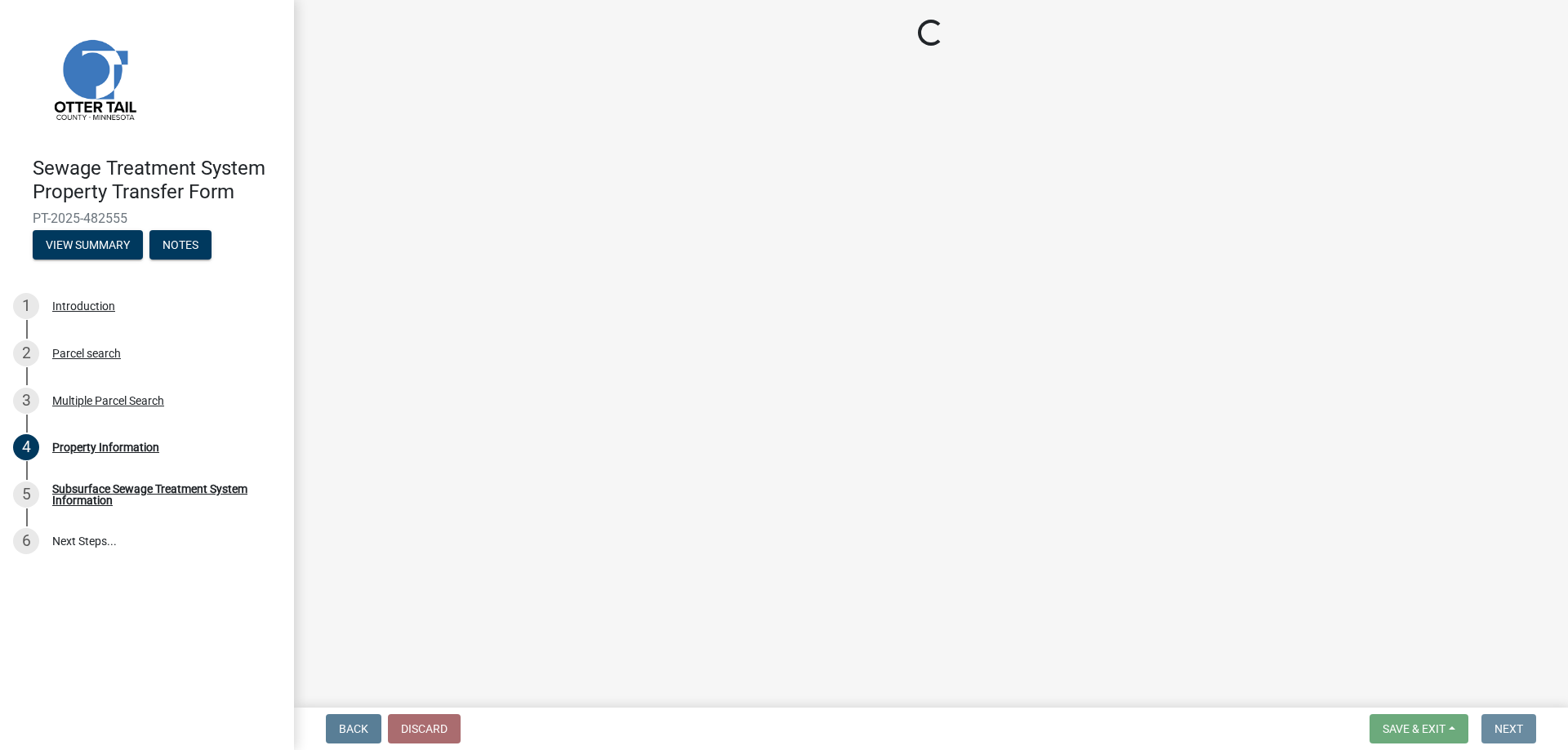
scroll to position [0, 0]
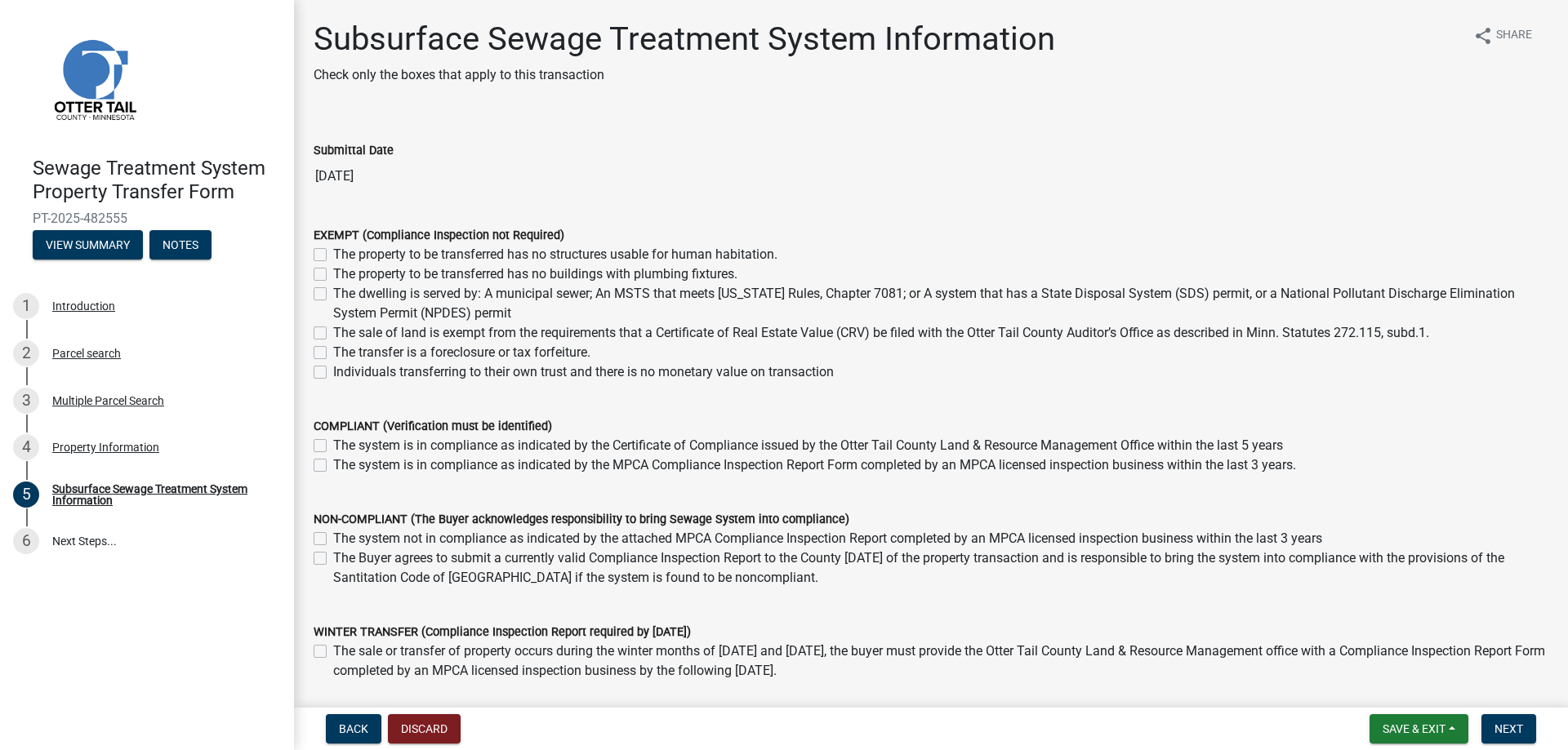
click at [333, 275] on label "The property to be transferred has no buildings with plumbing fixtures." at bounding box center [535, 275] width 404 height 20
click at [333, 275] on input "The property to be transferred has no buildings with plumbing fixtures." at bounding box center [339, 270] width 11 height 11
checkbox input "true"
checkbox input "false"
checkbox input "true"
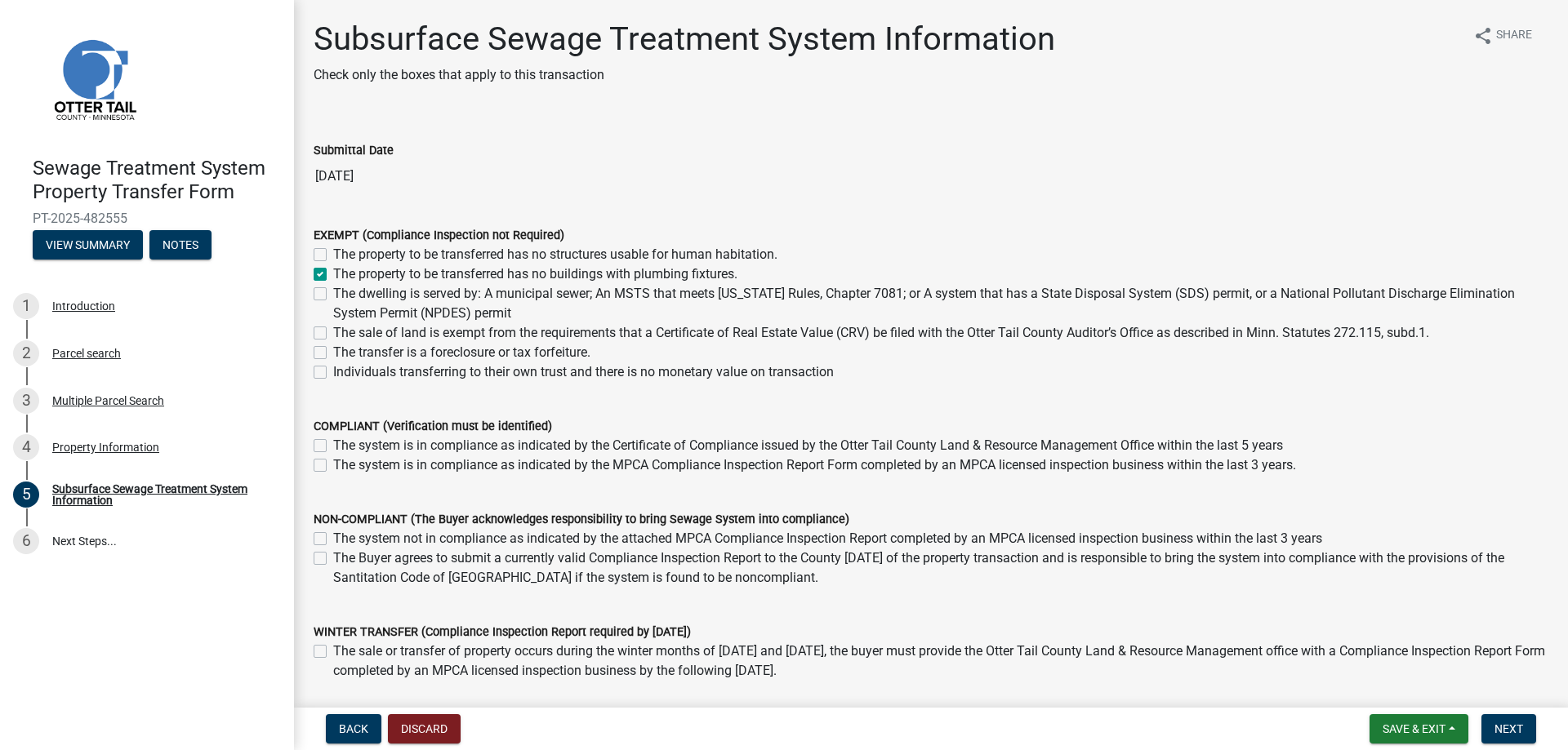
checkbox input "false"
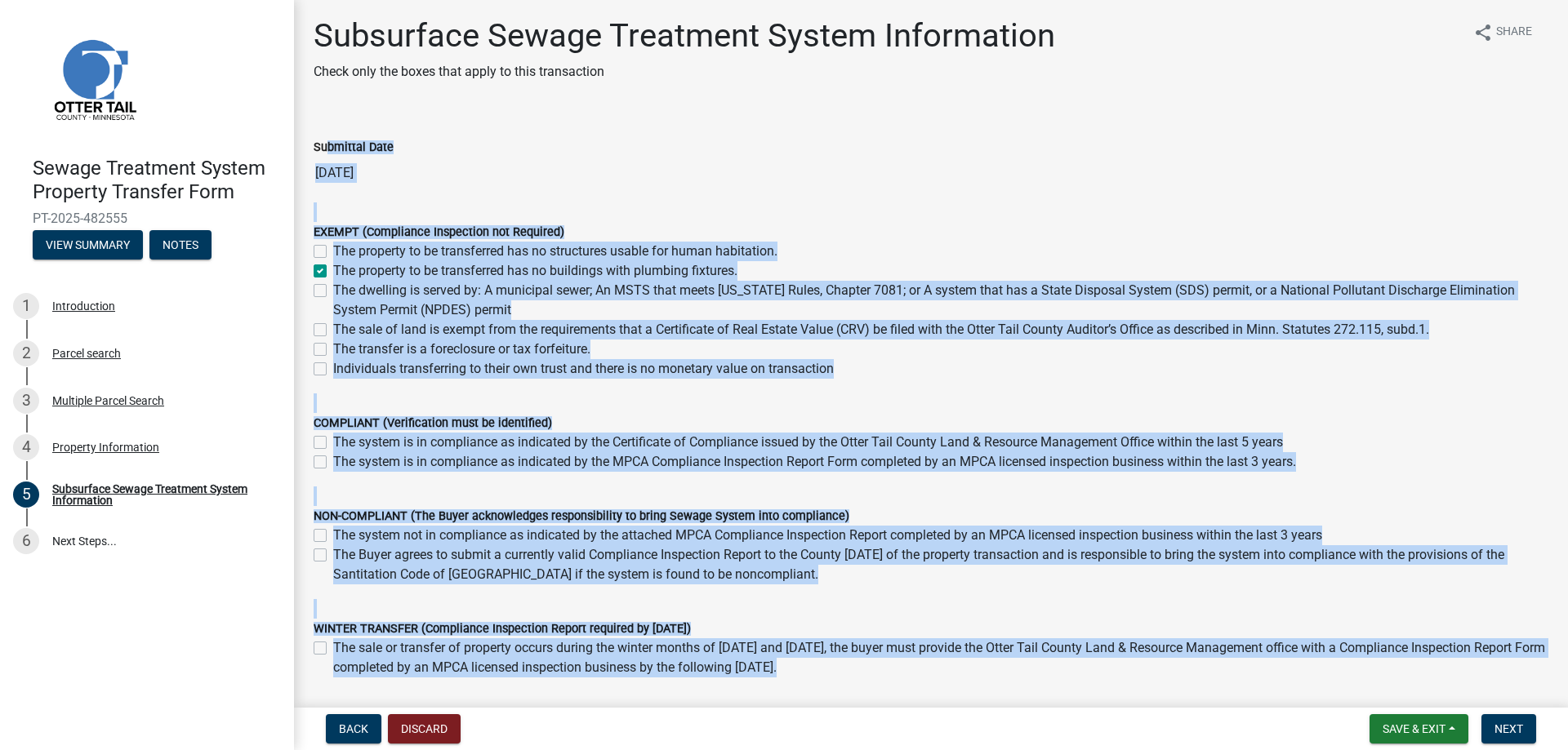
scroll to position [5, 0]
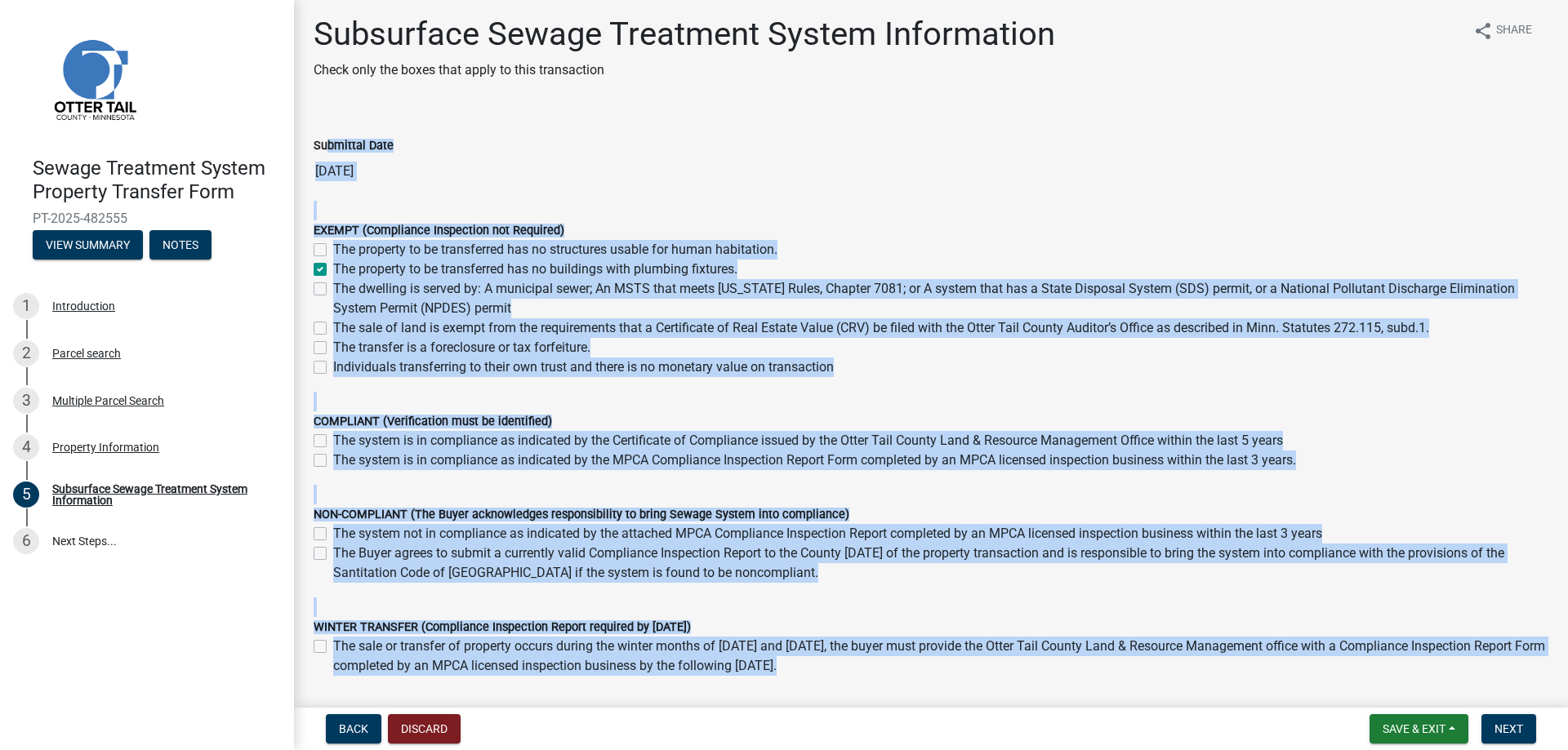
drag, startPoint x: 319, startPoint y: 148, endPoint x: 464, endPoint y: 363, distance: 259.3
click at [650, 698] on wm-data-entity-input-list "Submittal Date 09/23/2025 EXEMPT (Compliance Inspection not Required) The prope…" at bounding box center [931, 427] width 1235 height 630
click at [905, 203] on form "EXEMPT (Compliance Inspection not Required) The property to be transferred has …" at bounding box center [931, 288] width 1235 height 176
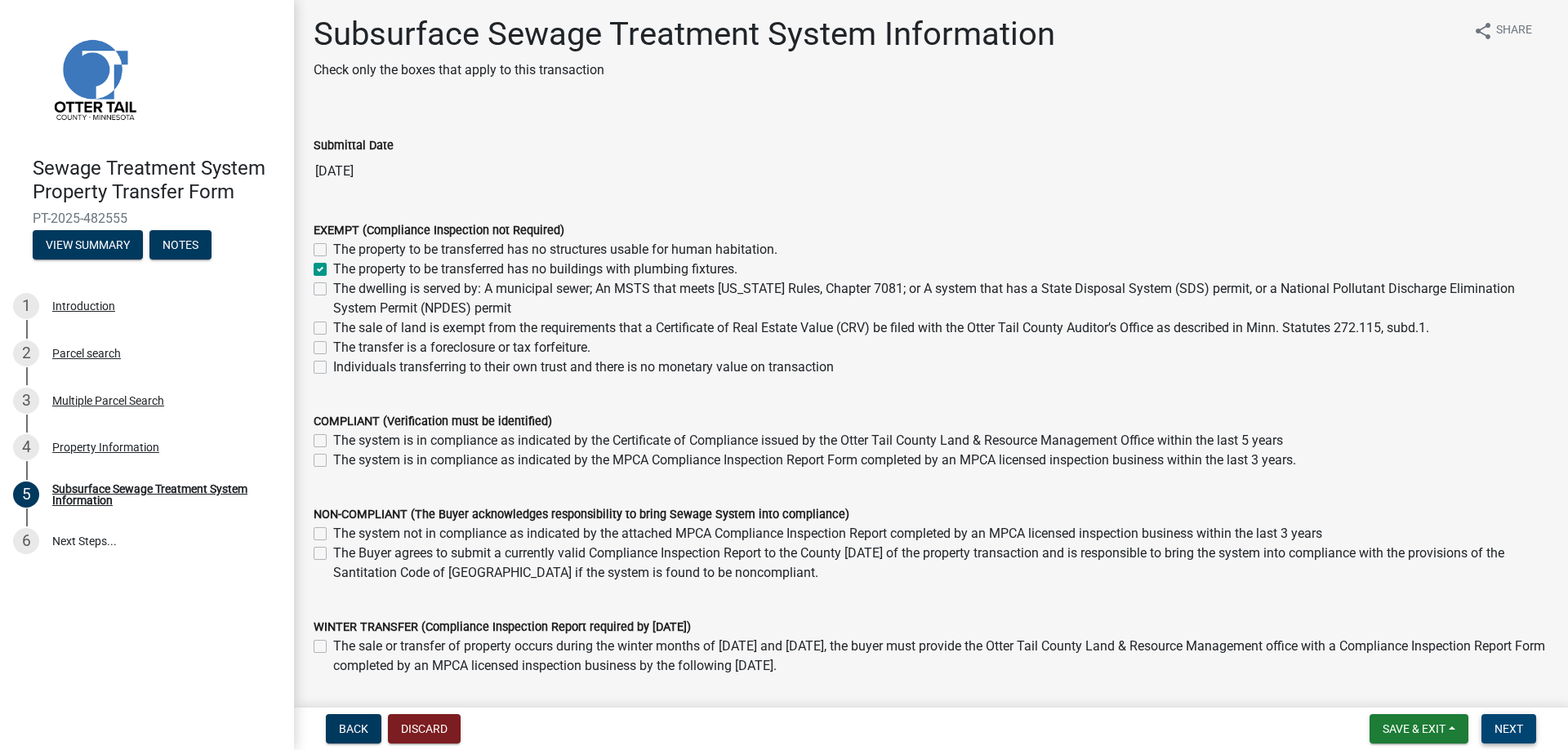
click at [1498, 729] on span "Next" at bounding box center [1508, 729] width 29 height 13
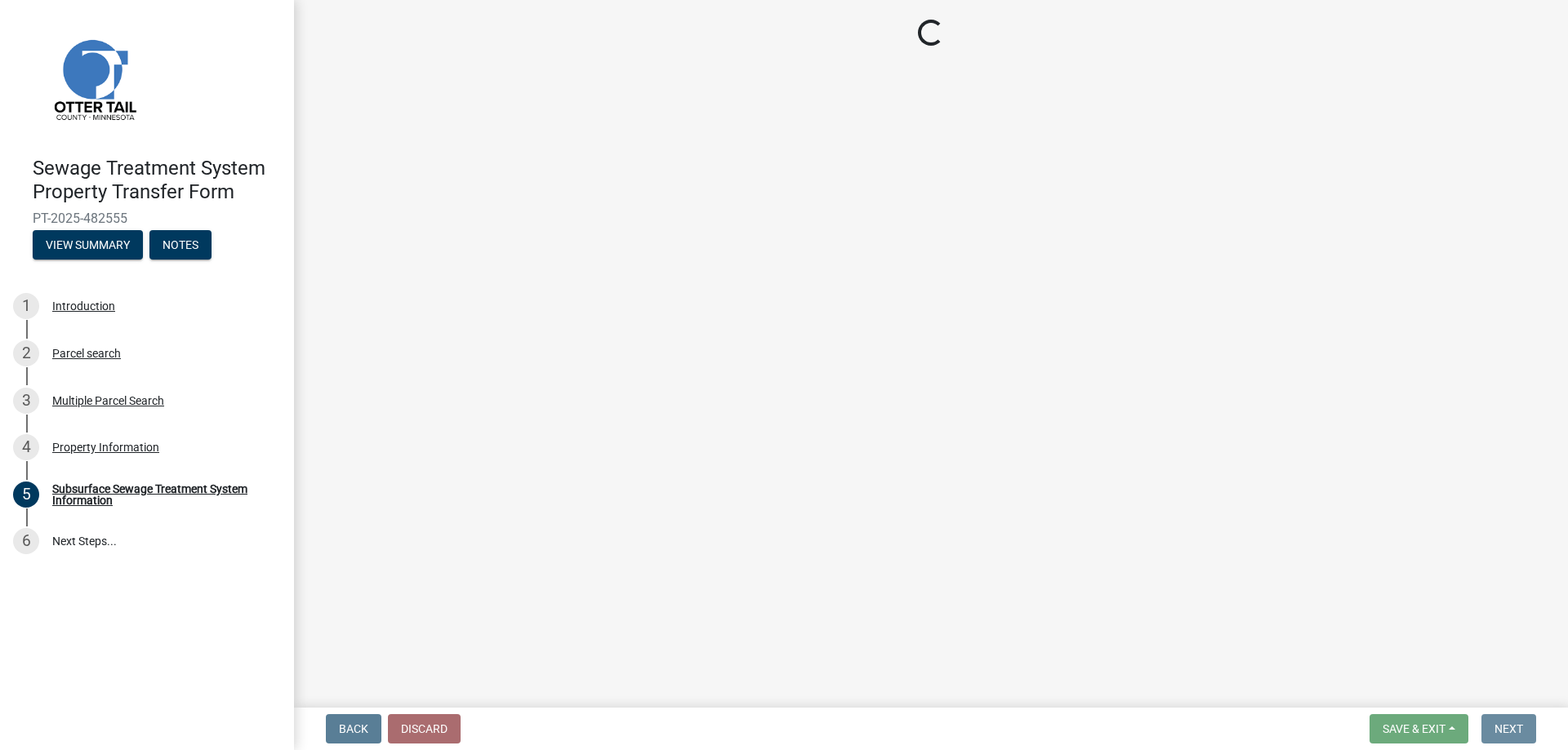
scroll to position [0, 0]
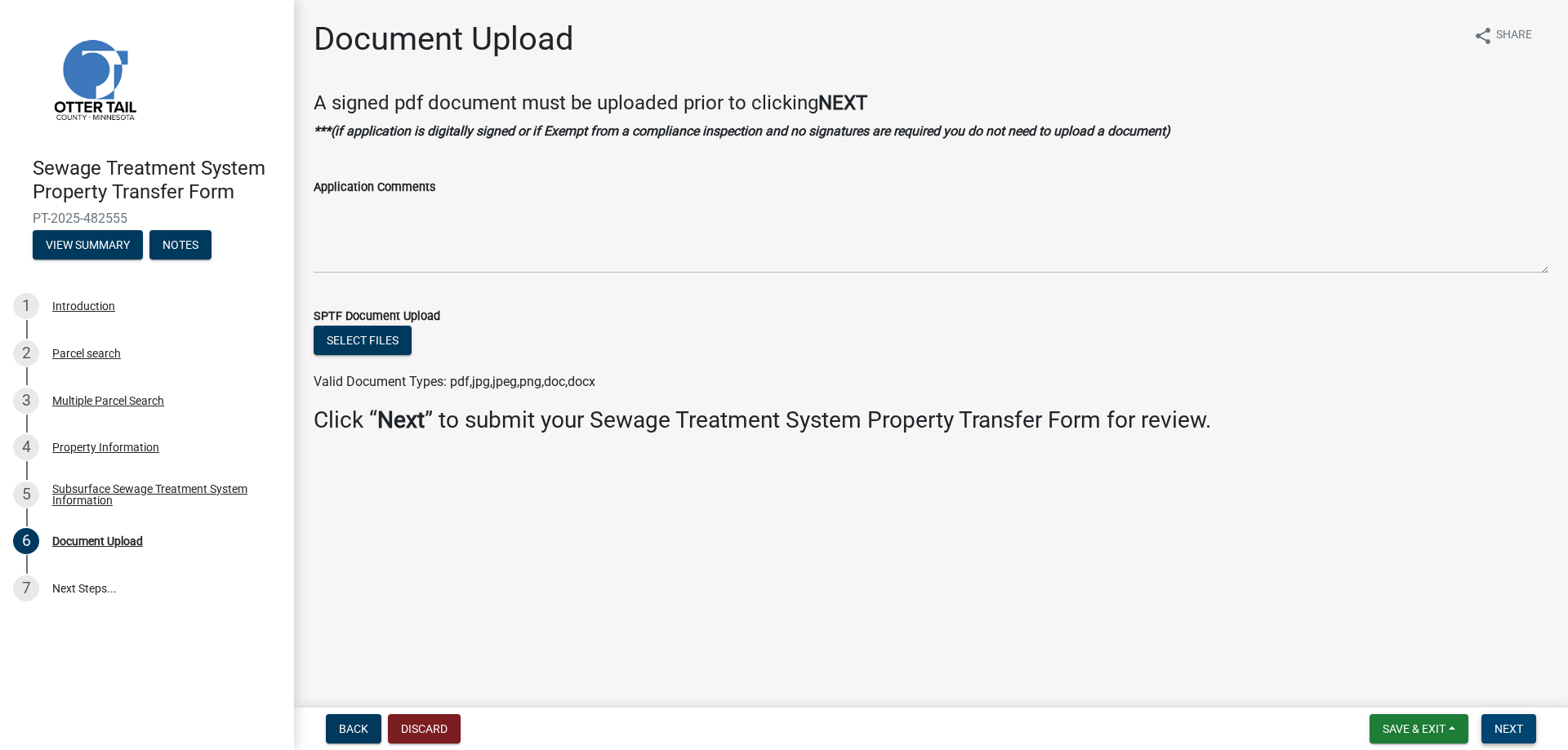
click at [1502, 731] on span "Next" at bounding box center [1508, 729] width 29 height 13
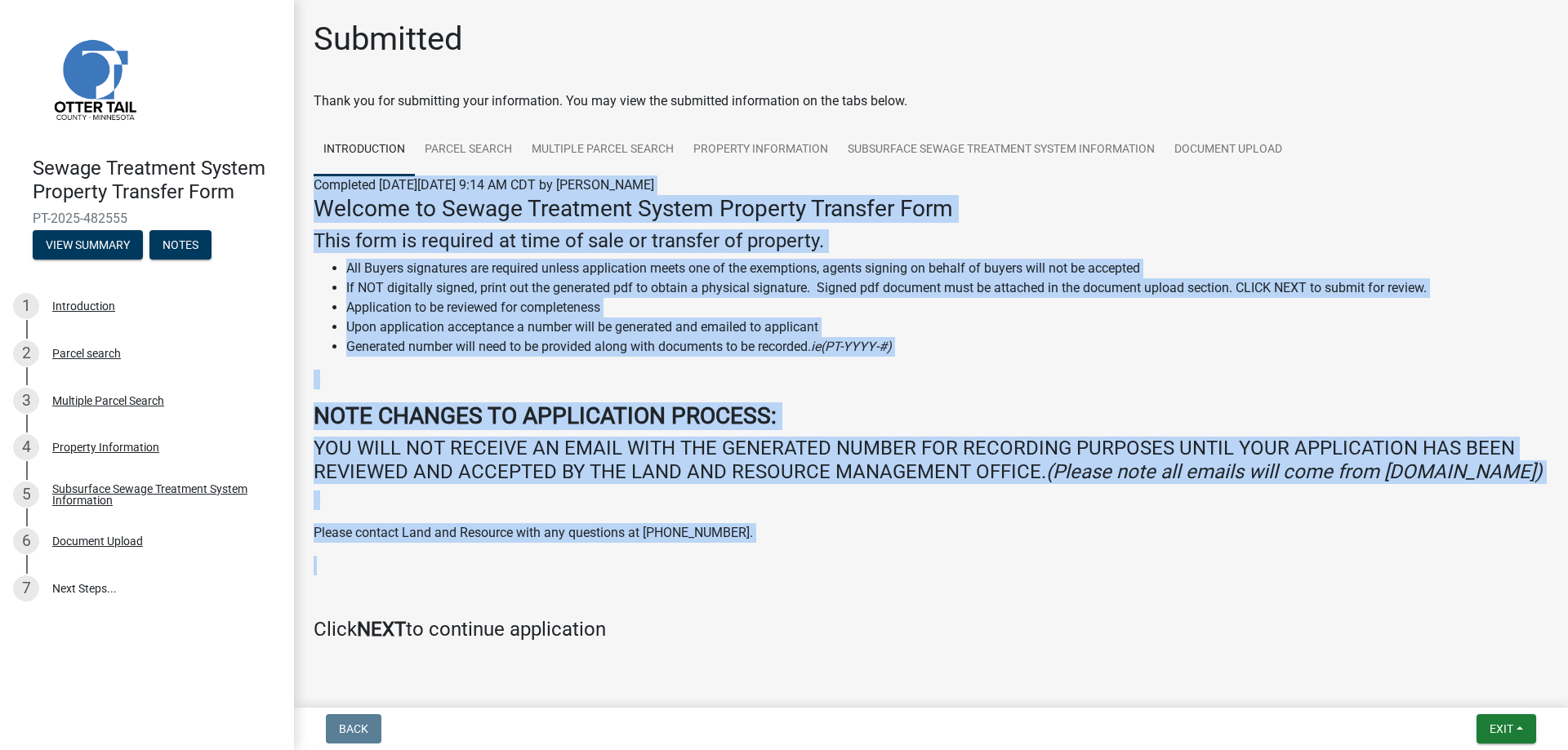
drag, startPoint x: 315, startPoint y: 190, endPoint x: 555, endPoint y: 593, distance: 469.1
click at [555, 593] on div "Completed On Tuesday, September 23, 2025 at 9:14 AM CDT by Andrea McCarty Welco…" at bounding box center [931, 415] width 1235 height 479
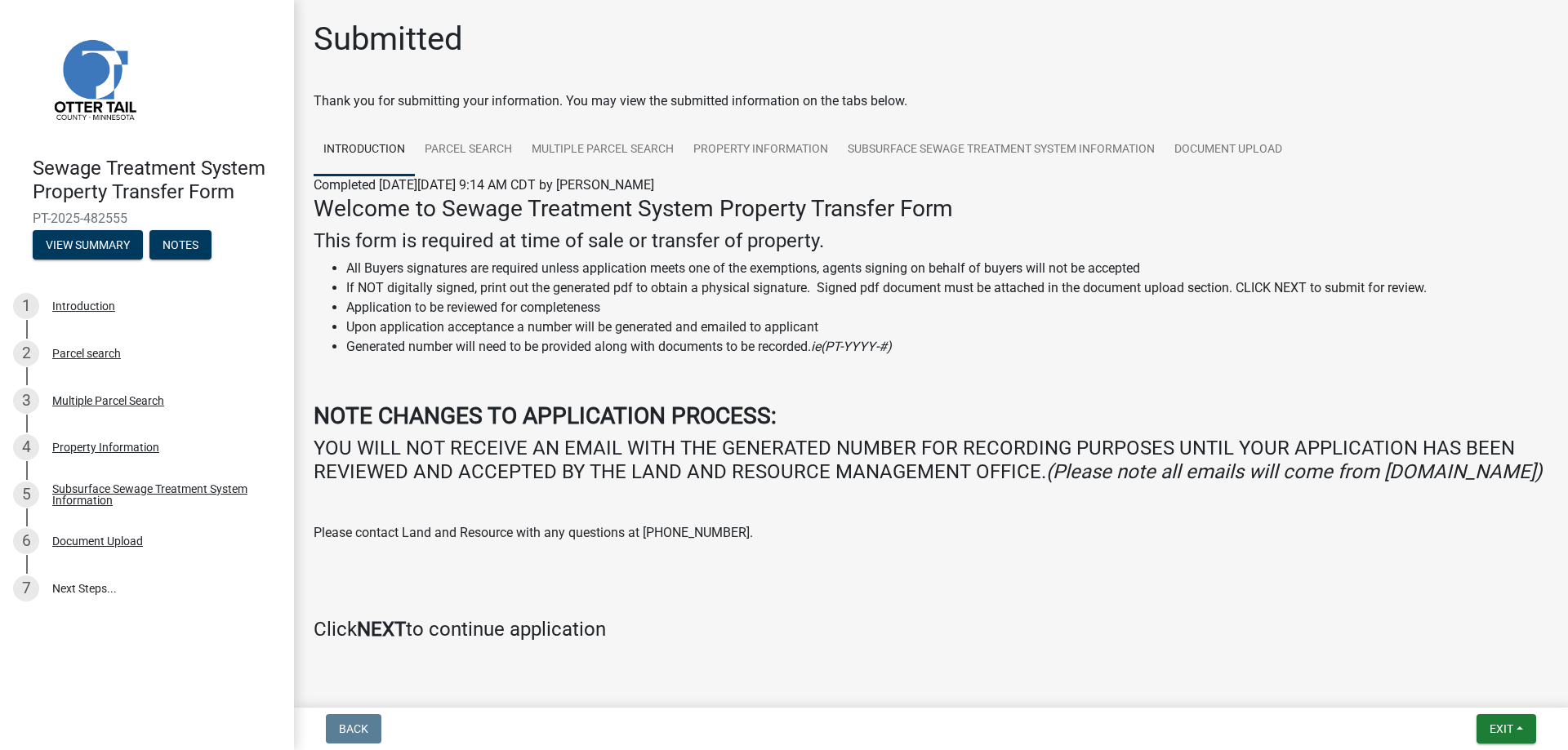
click at [956, 639] on div "Welcome to Sewage Treatment System Property Transfer Form This form is required…" at bounding box center [931, 418] width 1235 height 446
drag, startPoint x: 26, startPoint y: 156, endPoint x: 136, endPoint y: 211, distance: 123.0
click at [136, 211] on div "Sewage Treatment System Property Transfer Form PT-2025-482555 View Summary Notes" at bounding box center [146, 203] width 268 height 120
click at [1037, 345] on li "Generated number will need to be provided along with documents to be recorded. …" at bounding box center [947, 347] width 1202 height 20
click at [97, 247] on button "View Summary" at bounding box center [88, 245] width 110 height 30
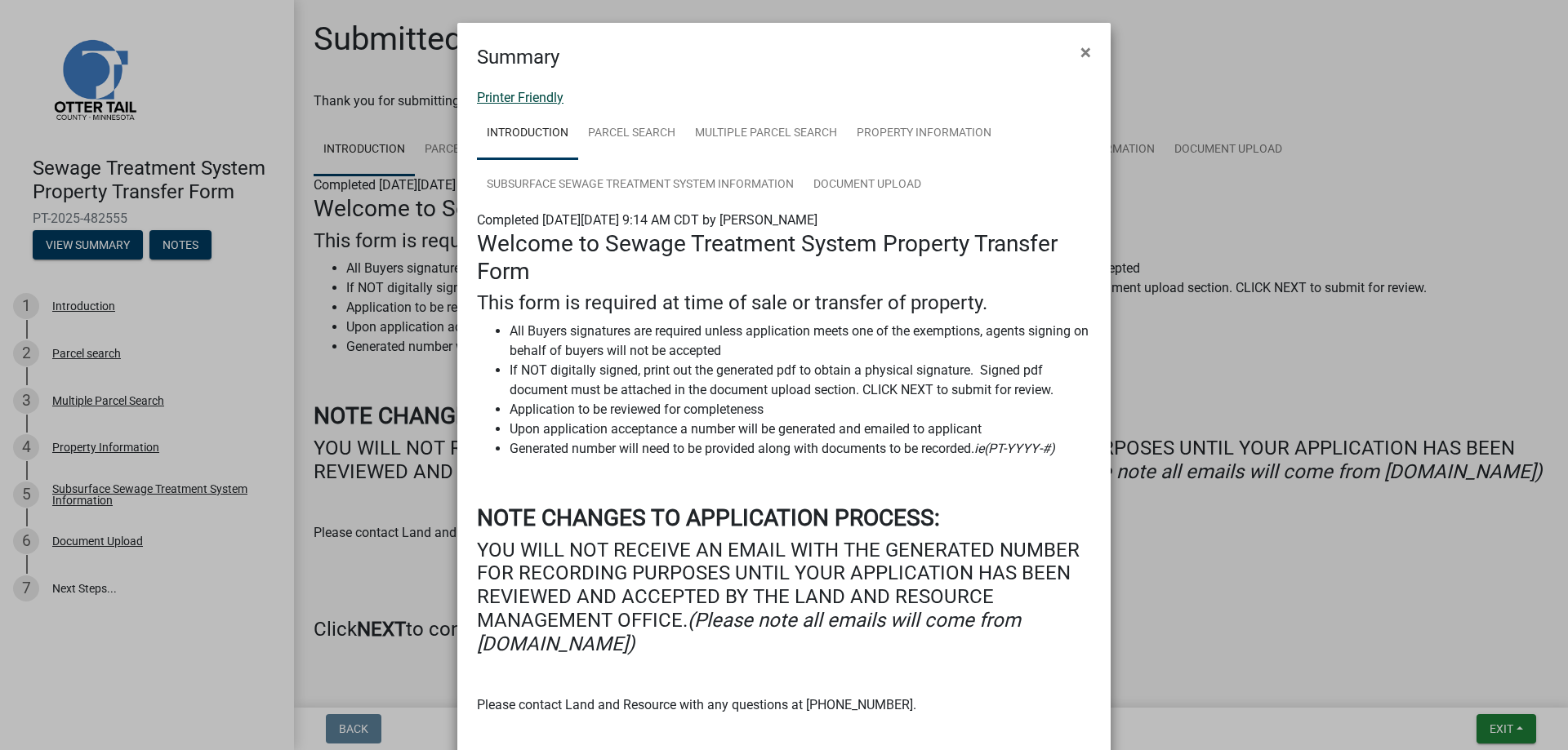
click at [530, 101] on link "Printer Friendly" at bounding box center [521, 97] width 87 height 15
